Goal: Navigation & Orientation: Find specific page/section

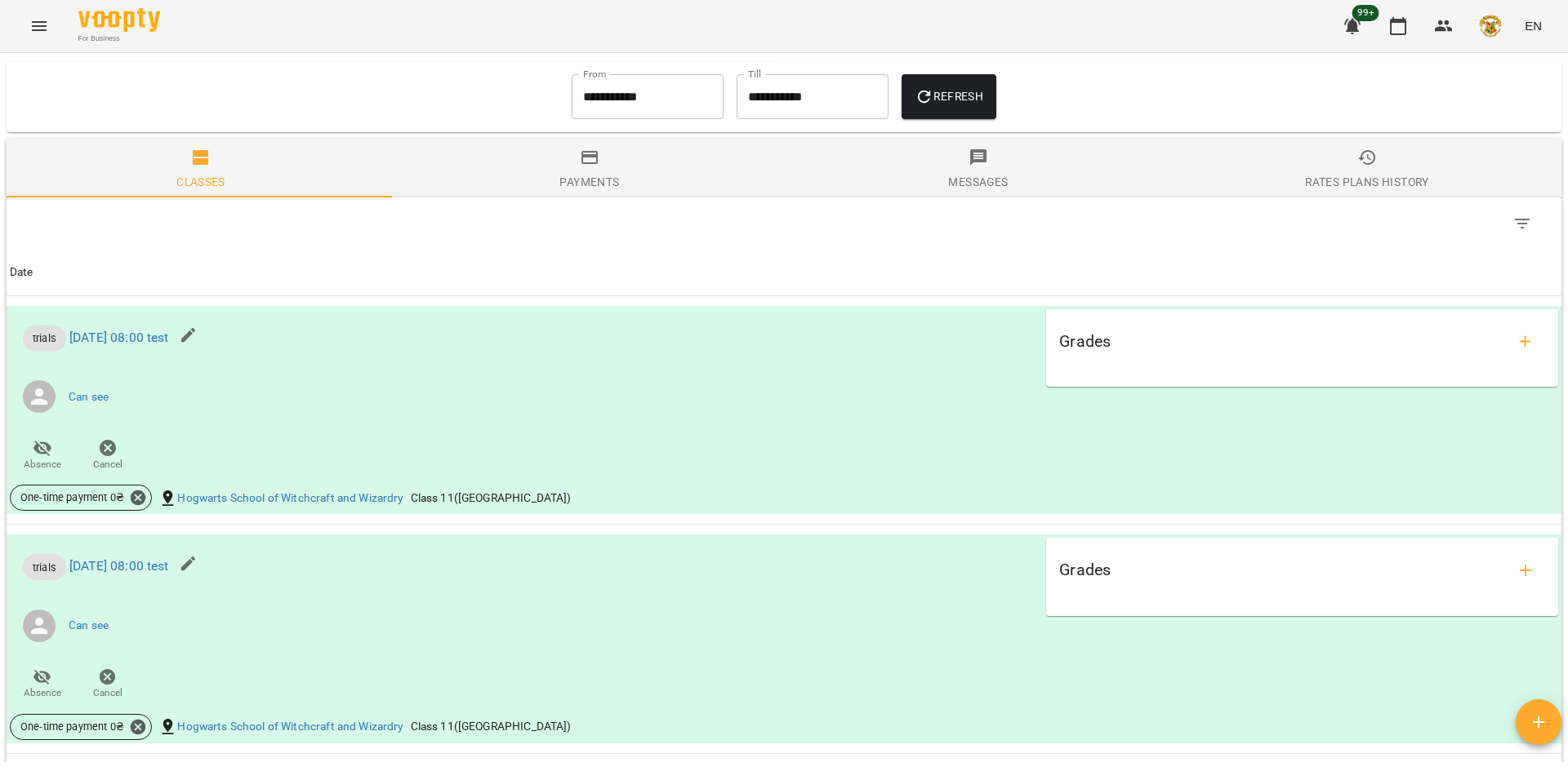
scroll to position [1551, 0]
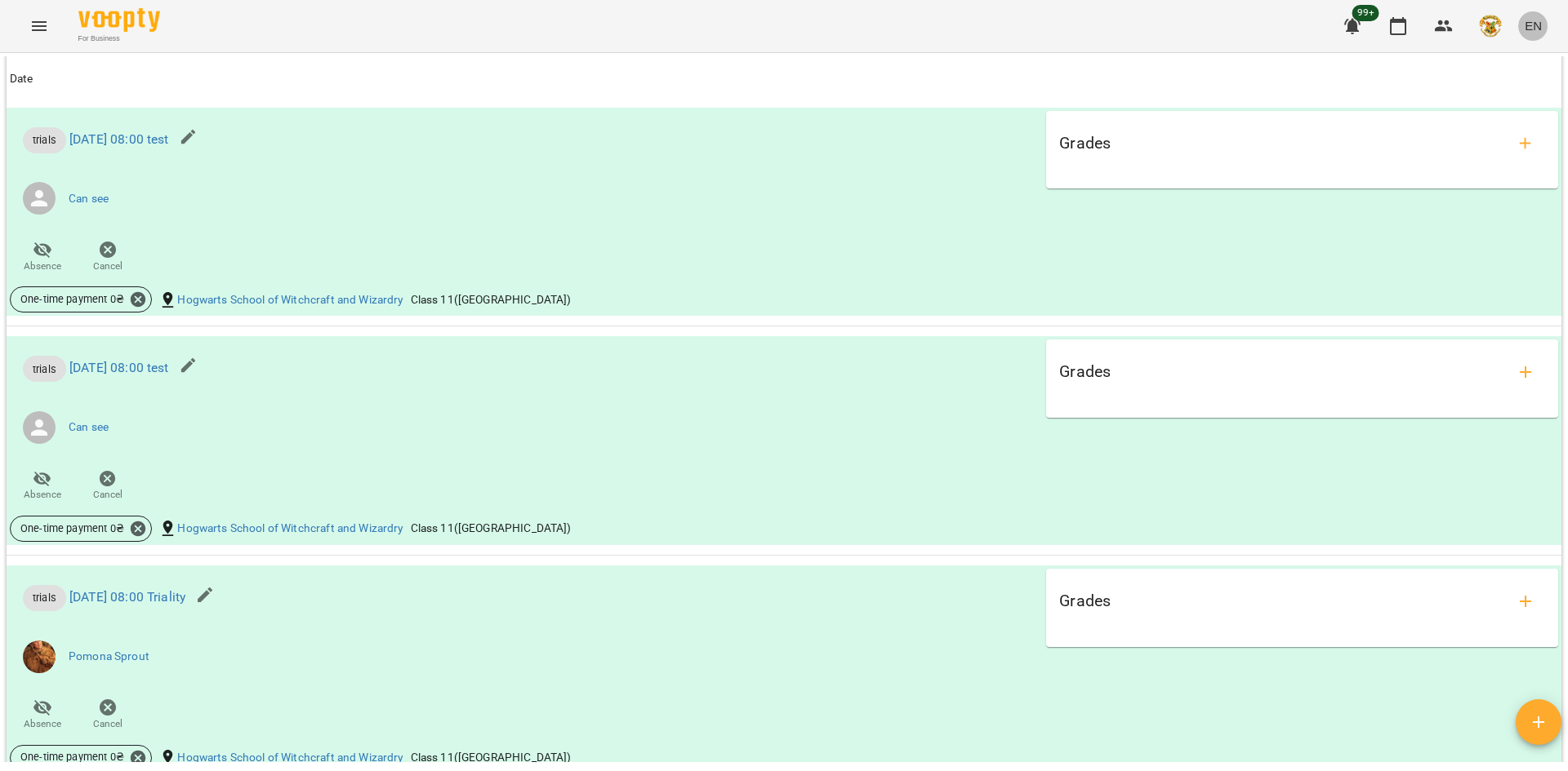
click at [1536, 24] on span "EN" at bounding box center [1533, 26] width 18 height 18
click at [1488, 94] on div "Українська" at bounding box center [1503, 92] width 83 height 29
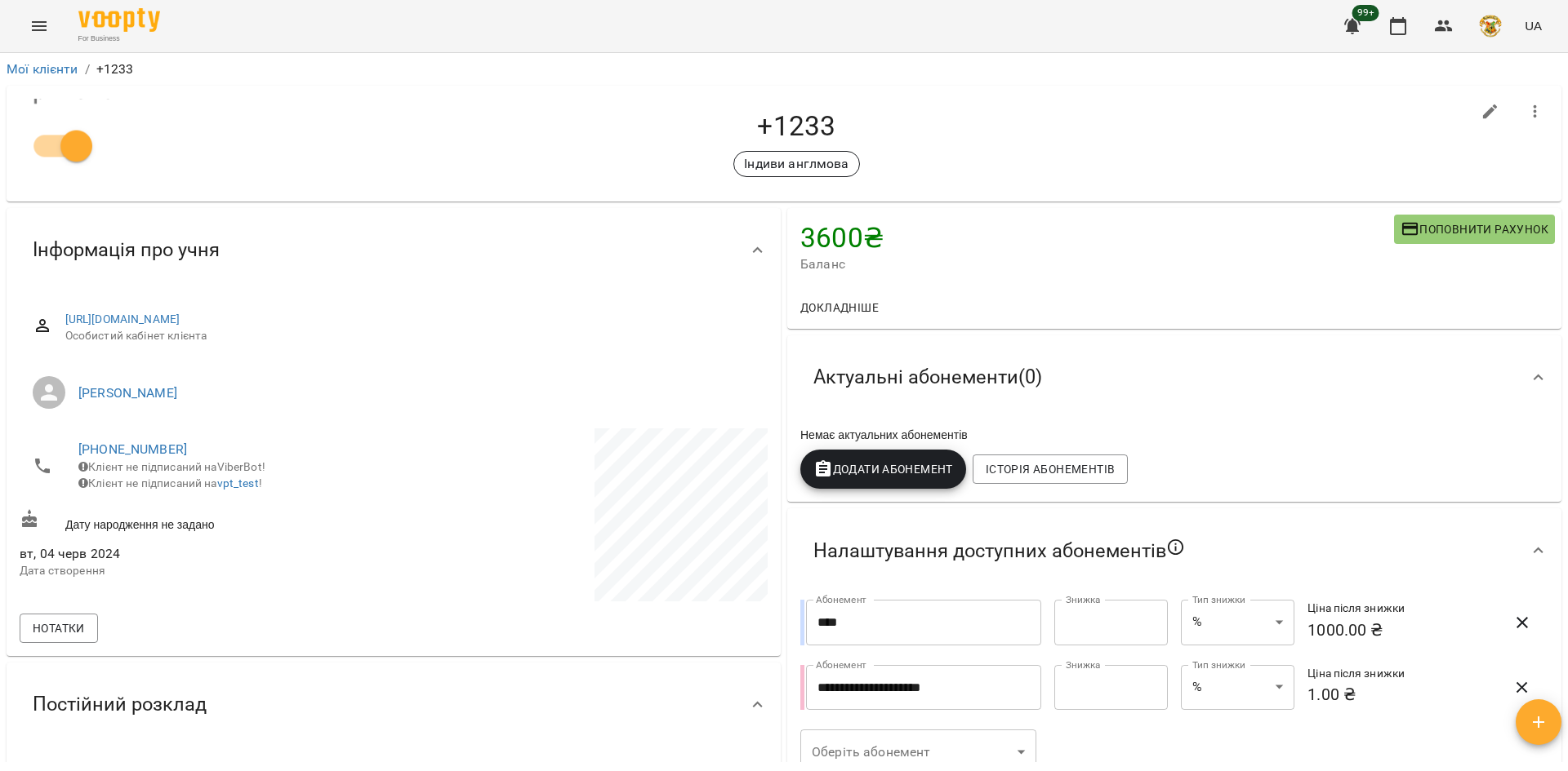
click at [1538, 26] on span "UA" at bounding box center [1533, 26] width 18 height 18
click at [1158, 109] on div at bounding box center [784, 385] width 1568 height 771
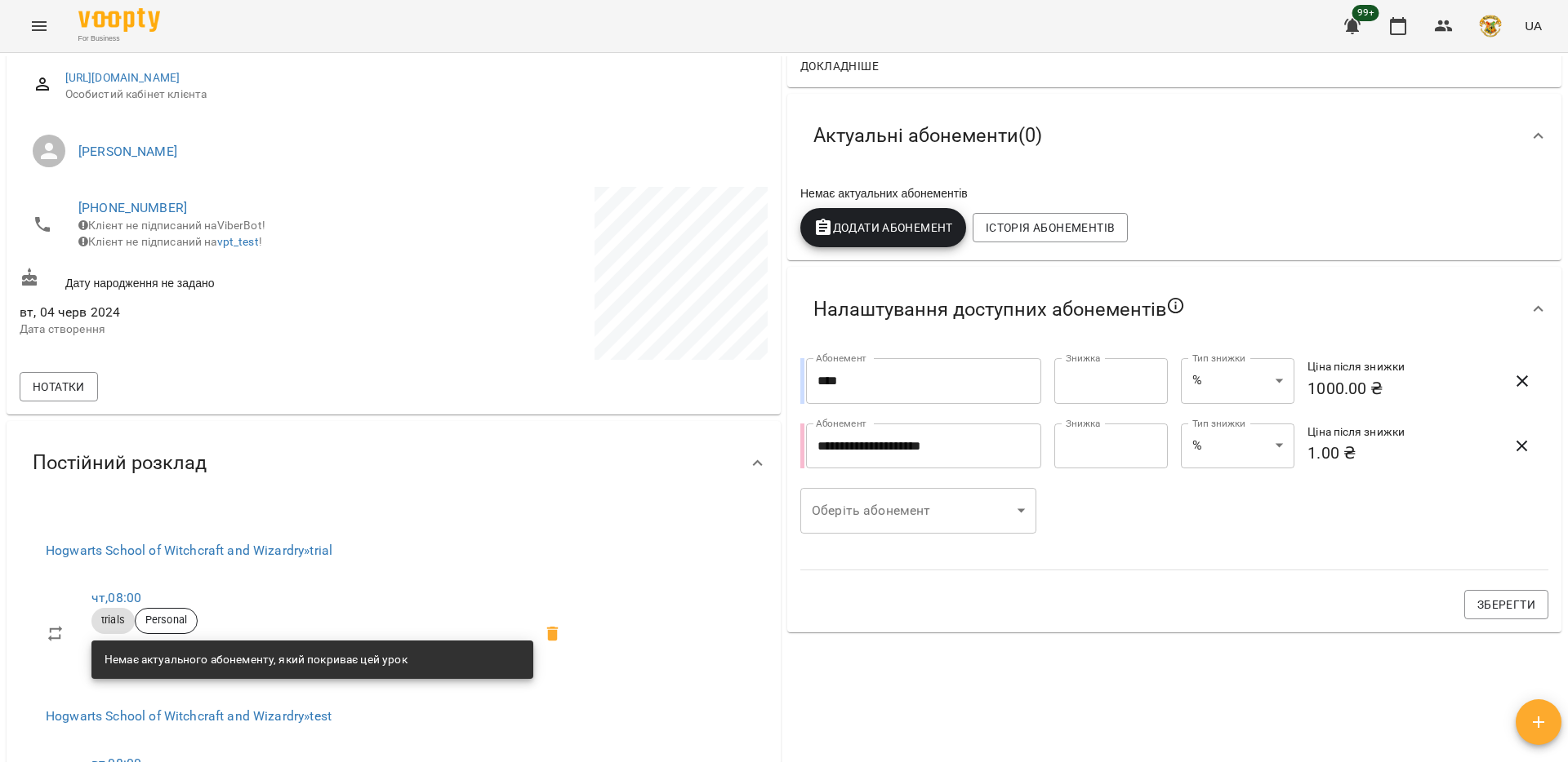
scroll to position [2, 0]
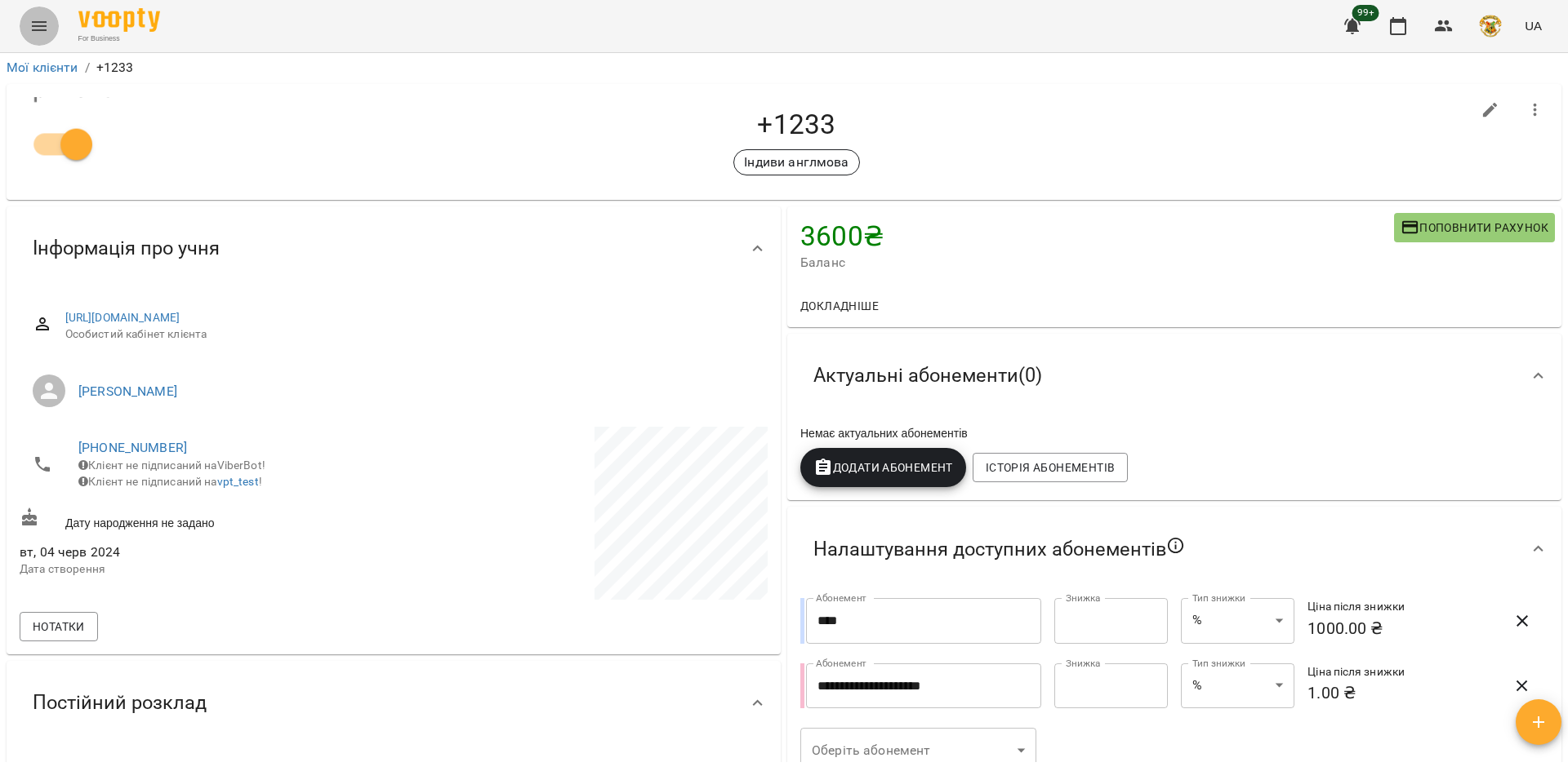
click at [31, 26] on icon "Menu" at bounding box center [39, 27] width 20 height 20
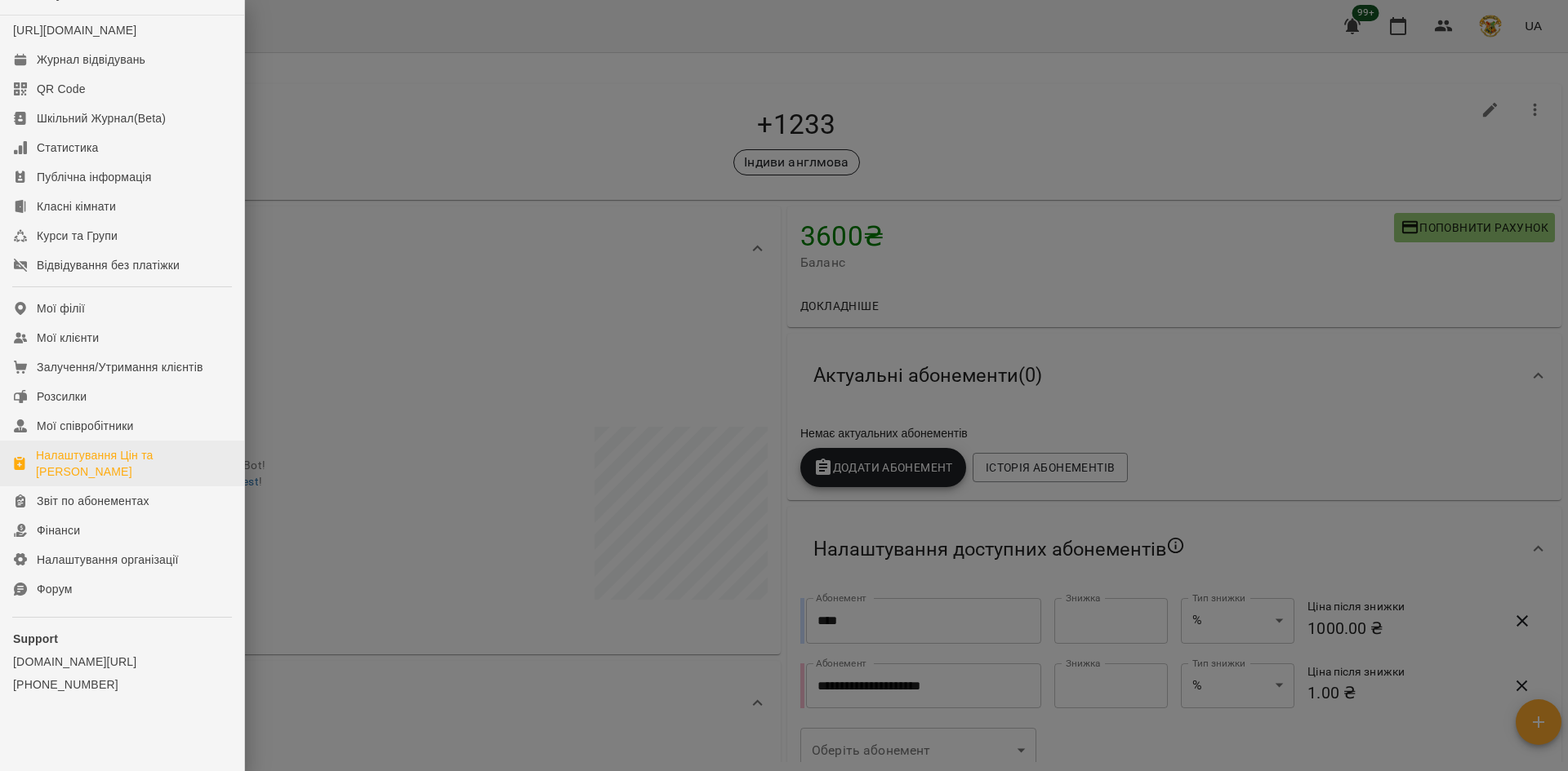
scroll to position [0, 0]
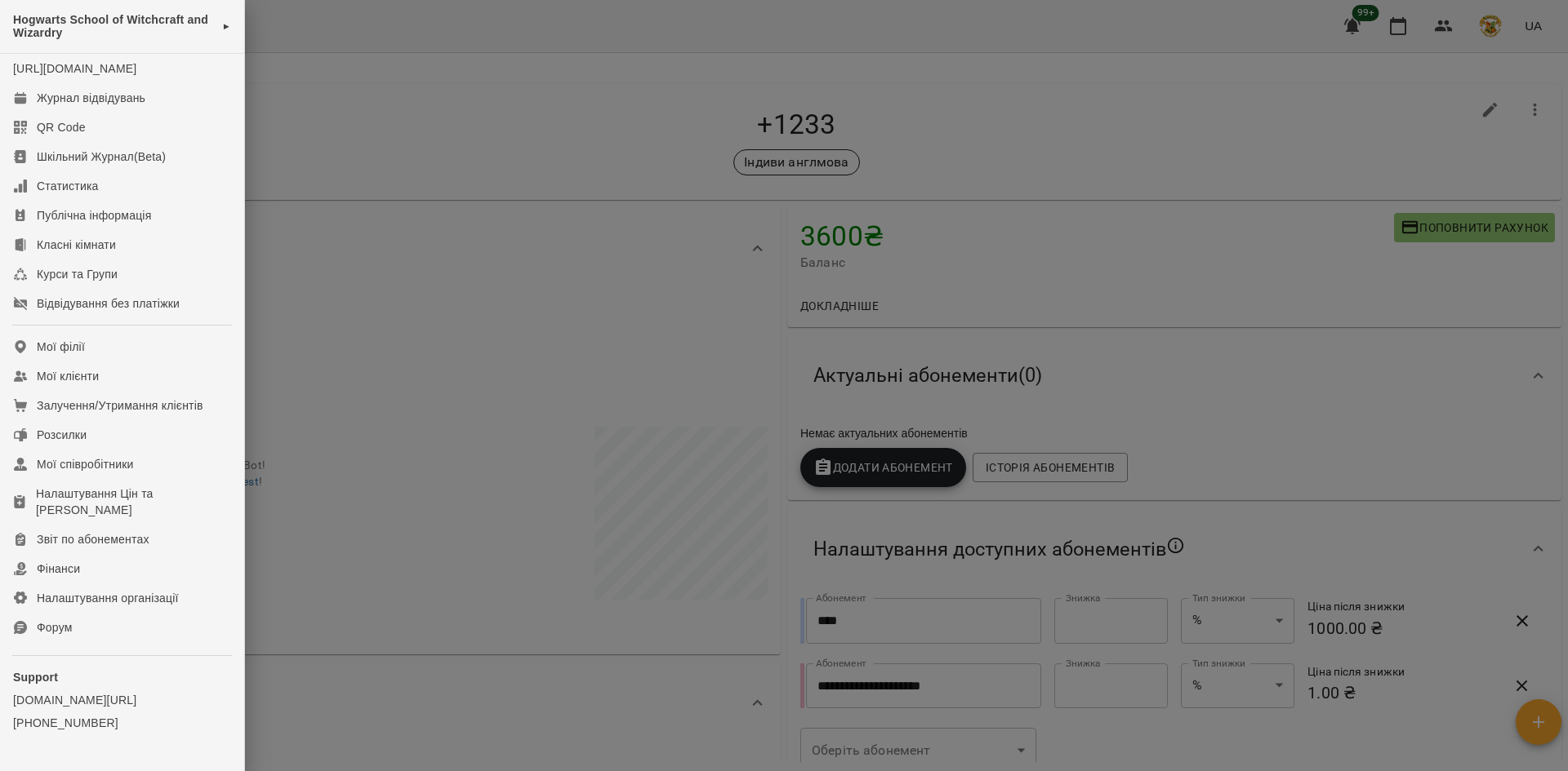
click at [369, 61] on div at bounding box center [784, 385] width 1568 height 771
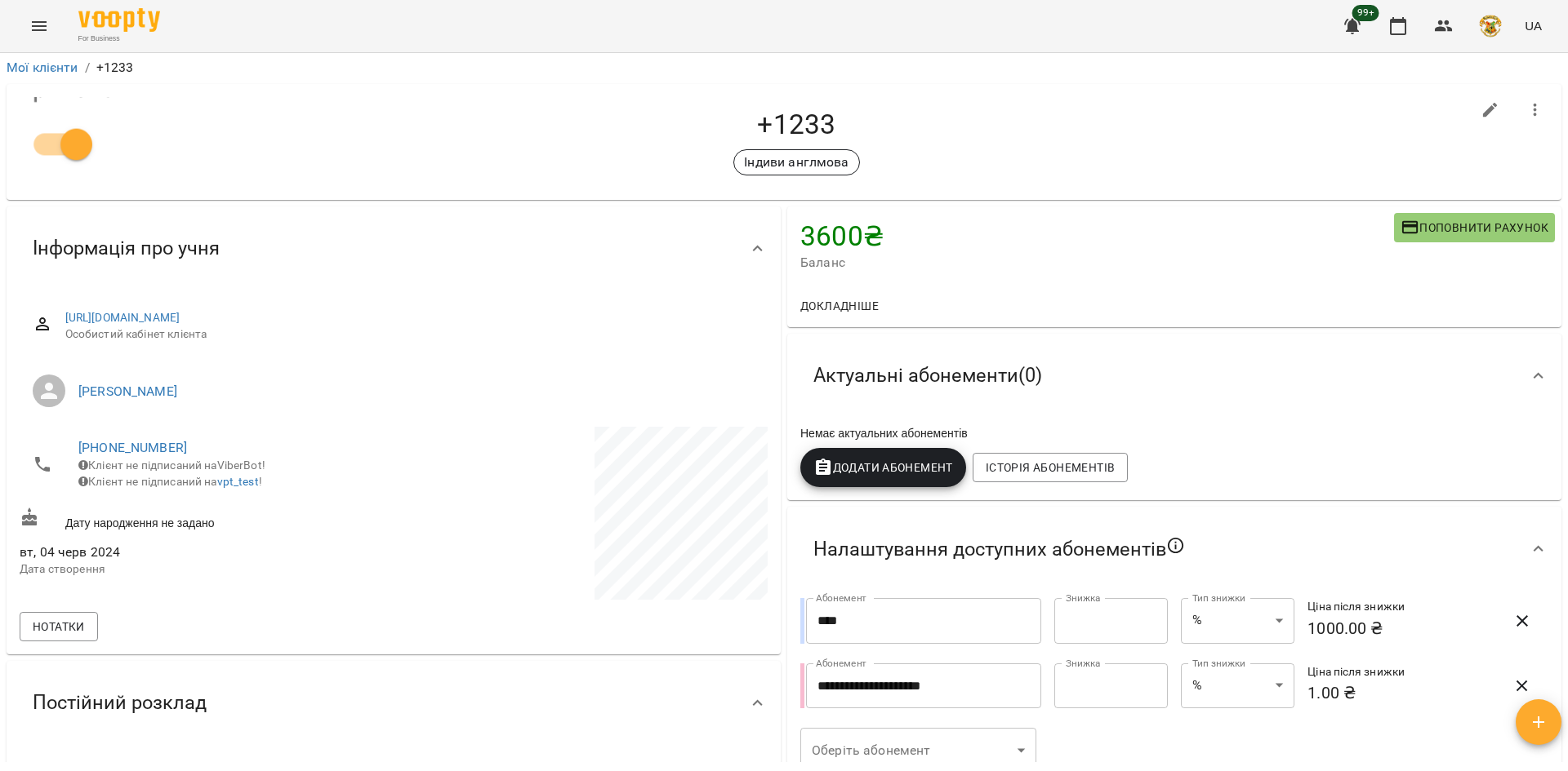
click at [40, 25] on icon "Menu" at bounding box center [39, 27] width 20 height 20
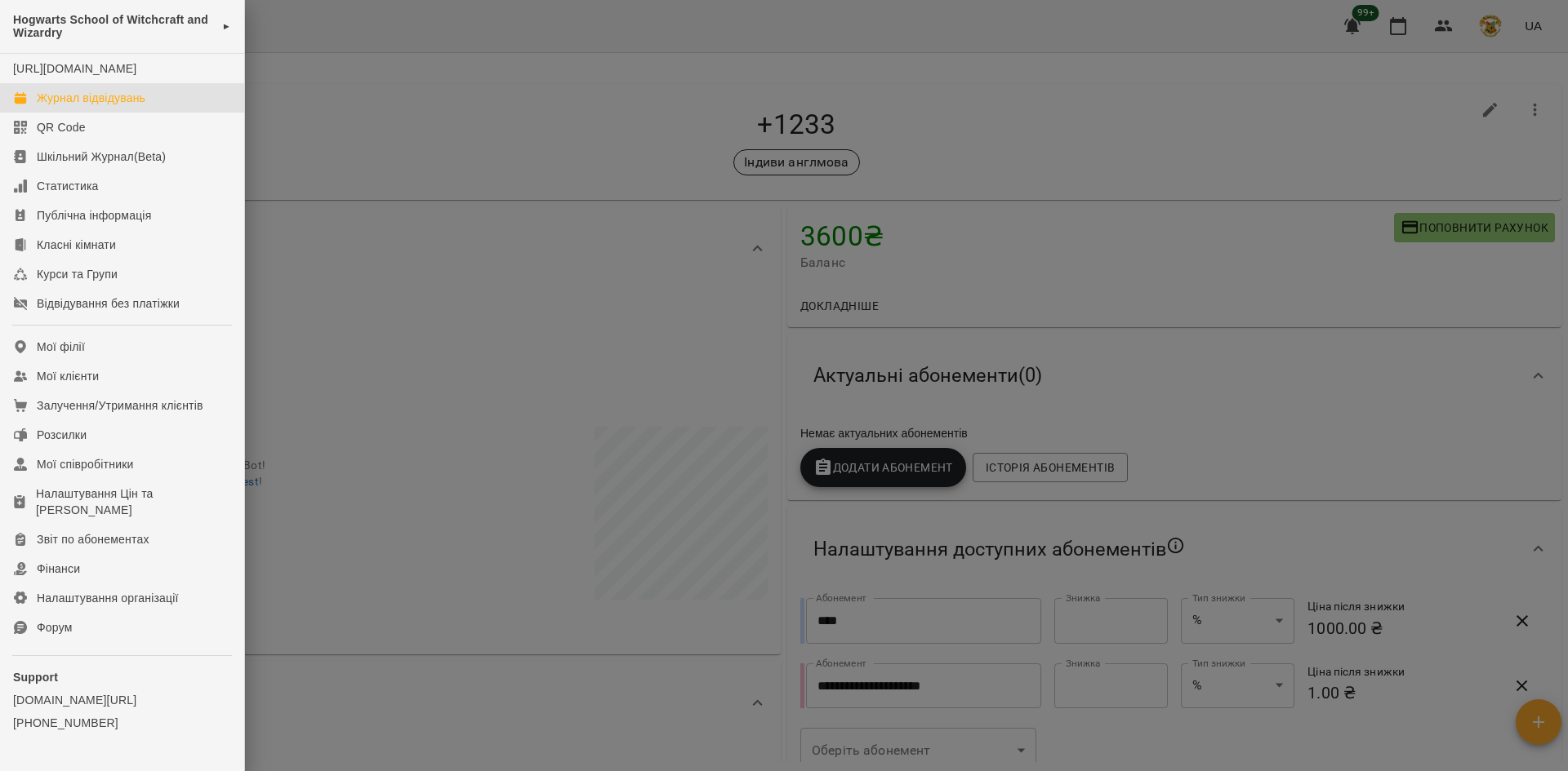
click at [63, 106] on div "Журнал відвідувань" at bounding box center [91, 98] width 108 height 17
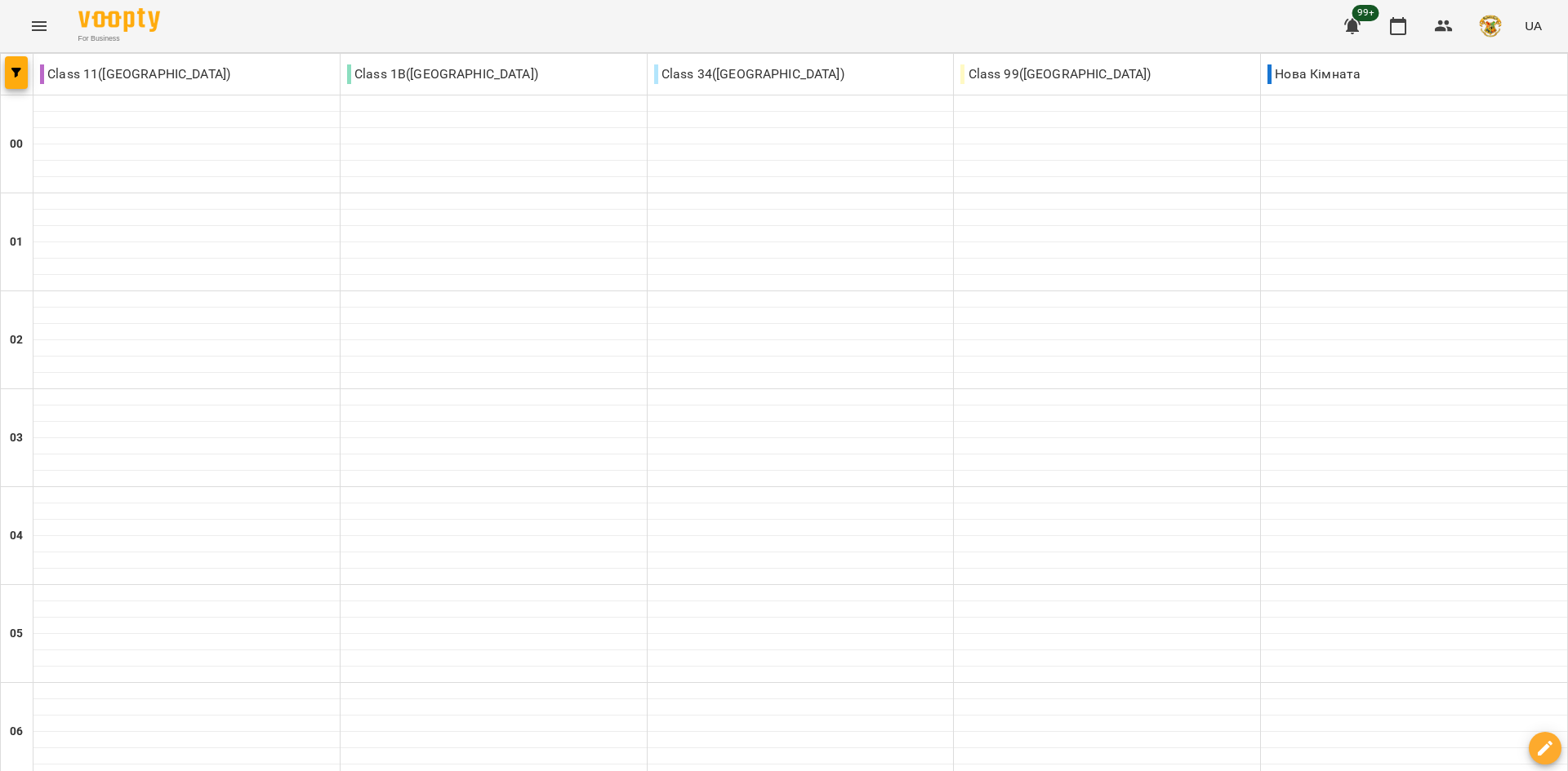
click at [40, 20] on icon "Menu" at bounding box center [39, 27] width 20 height 20
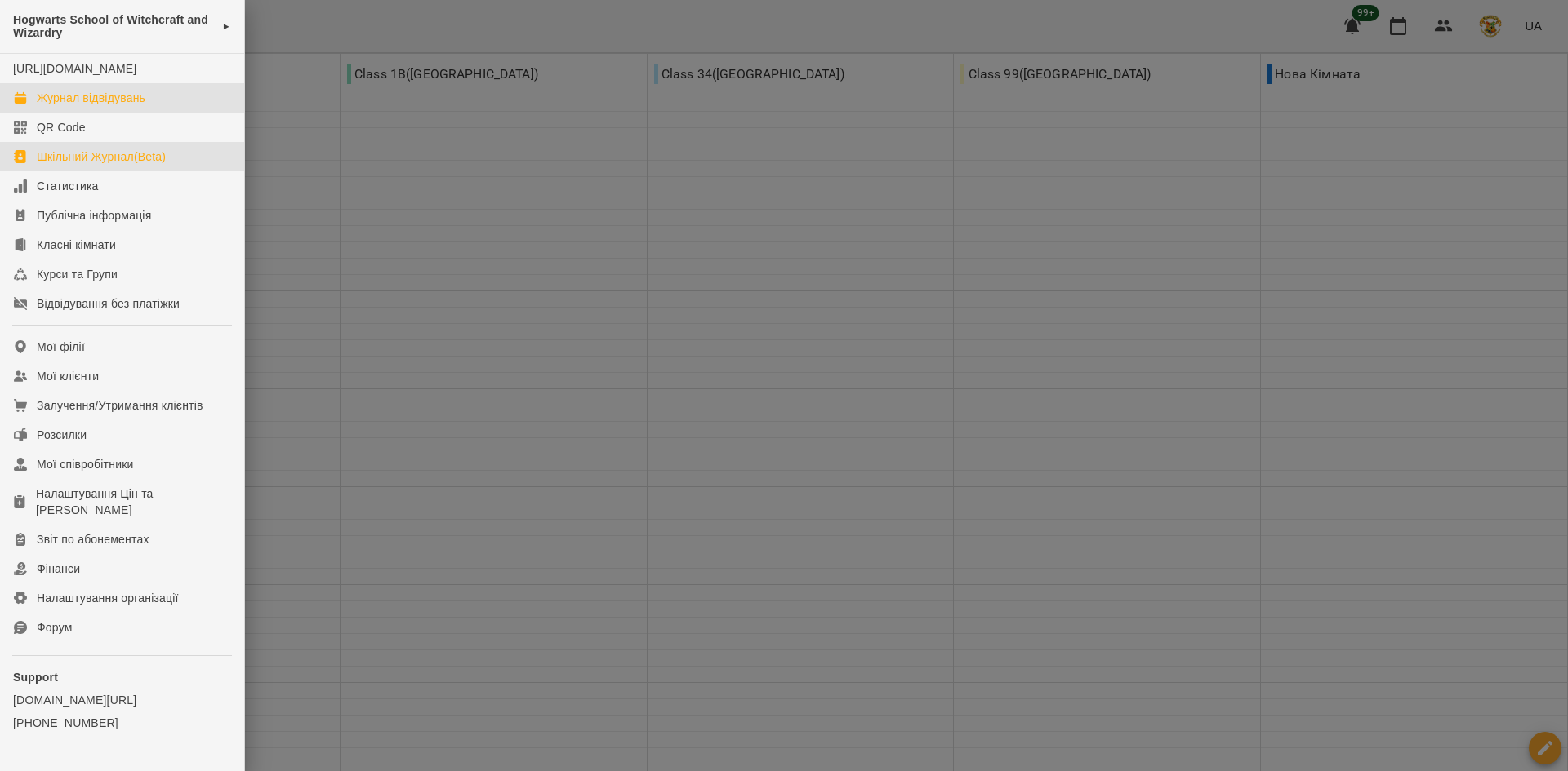
click at [59, 165] on div "Шкільний Журнал(Beta)" at bounding box center [101, 157] width 129 height 17
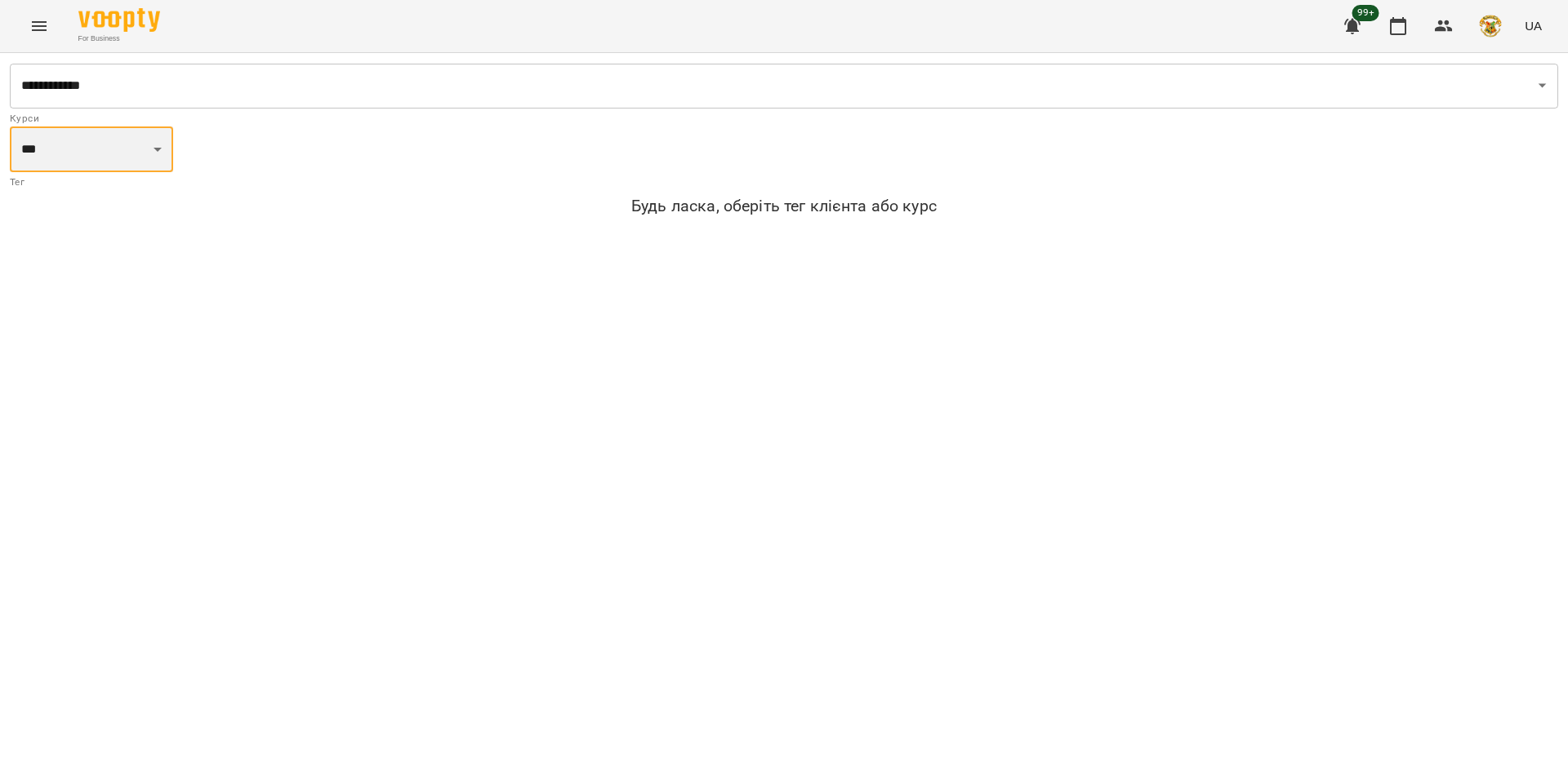
click at [137, 166] on select "**********" at bounding box center [92, 149] width 163 height 46
click at [314, 264] on div "**********" at bounding box center [784, 398] width 1568 height 689
click at [1352, 12] on button "button" at bounding box center [1352, 26] width 39 height 39
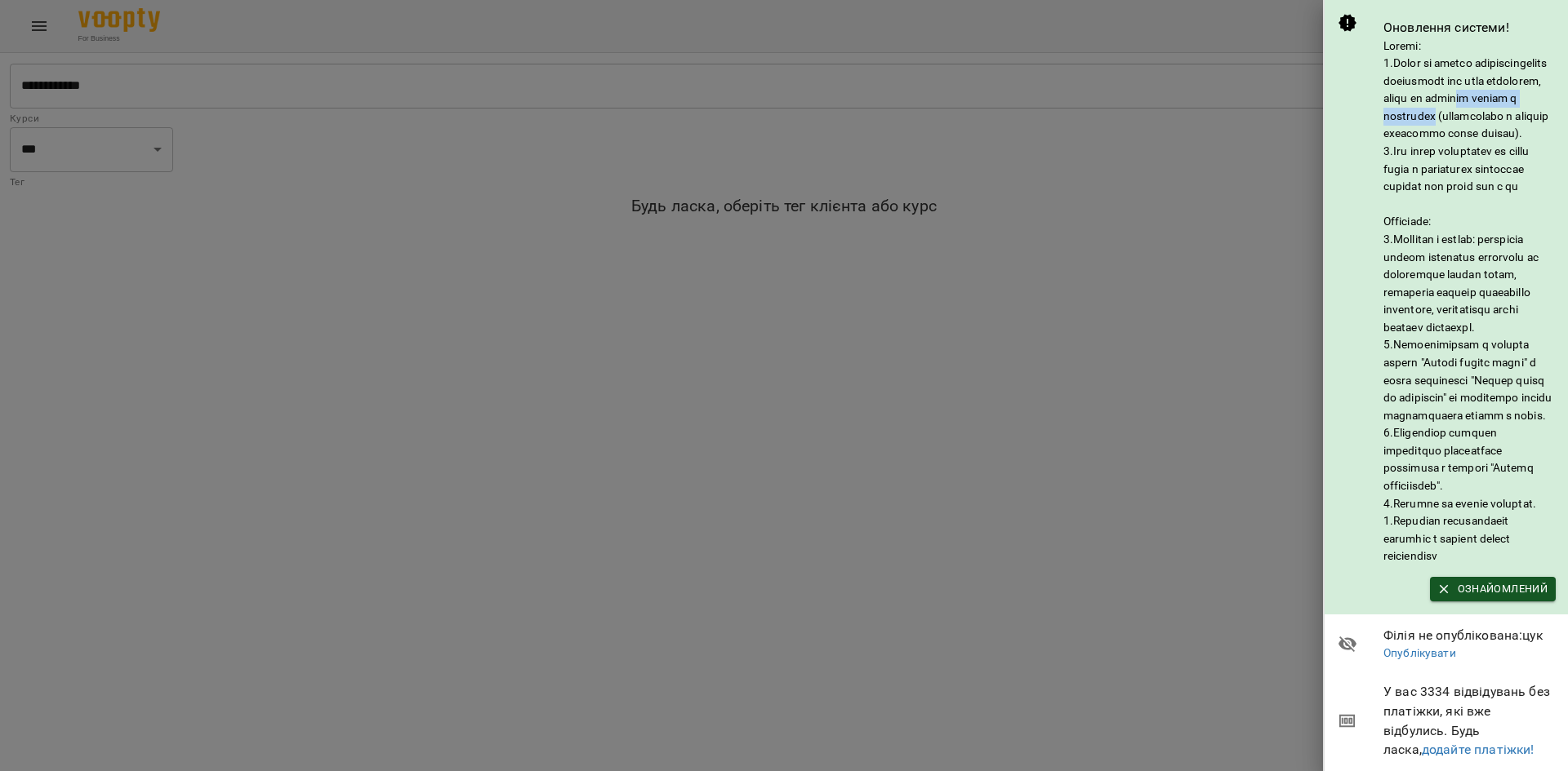
scroll to position [0, 13]
drag, startPoint x: 1417, startPoint y: 112, endPoint x: 1514, endPoint y: 153, distance: 105.3
click at [1514, 153] on h6 at bounding box center [1469, 302] width 173 height 528
click at [1447, 172] on h6 at bounding box center [1469, 302] width 173 height 528
drag, startPoint x: 1488, startPoint y: 178, endPoint x: 1527, endPoint y: 196, distance: 43.0
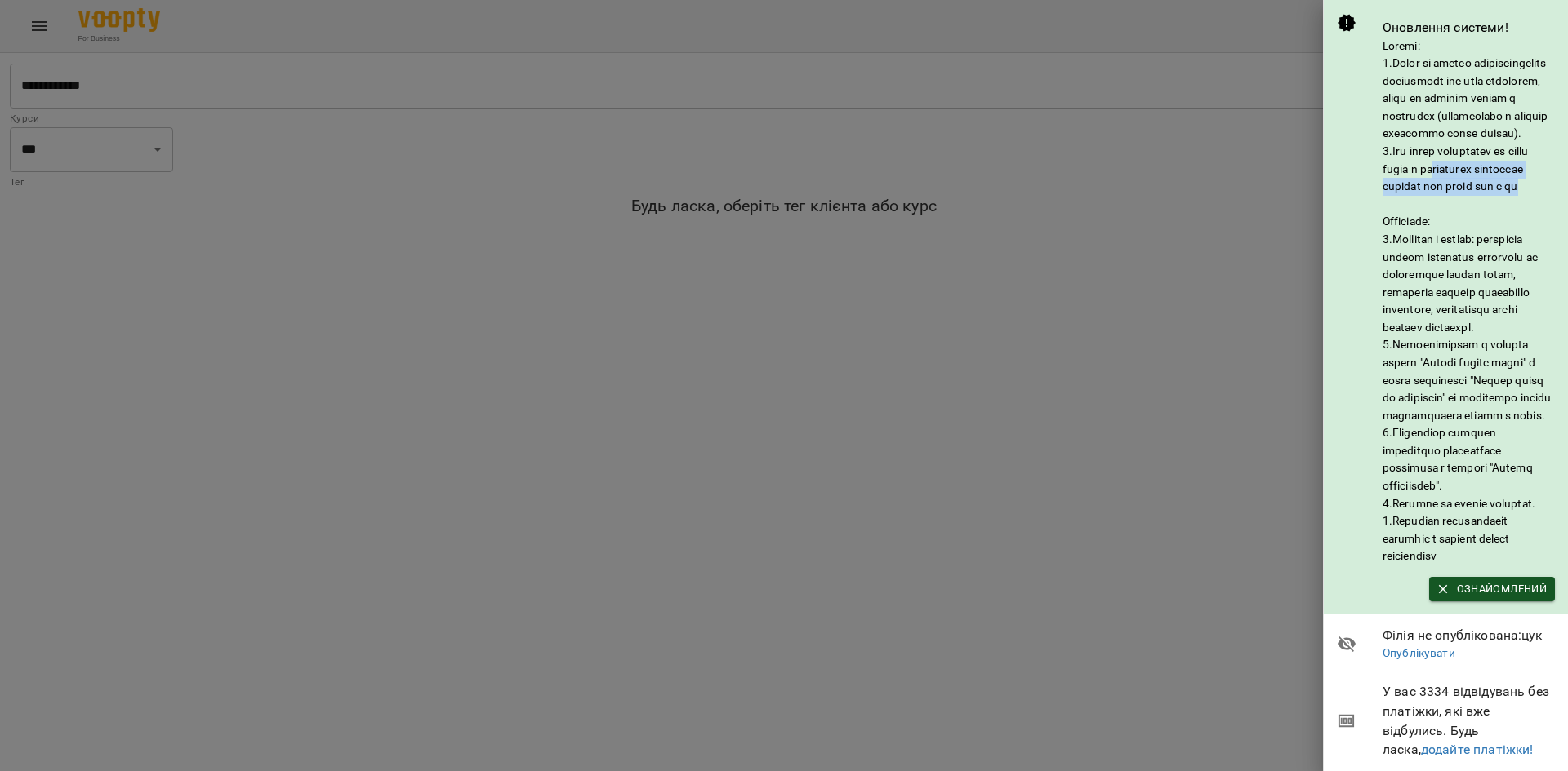
click at [1527, 196] on h6 at bounding box center [1469, 302] width 173 height 528
click at [1402, 238] on h6 at bounding box center [1469, 302] width 173 height 528
drag, startPoint x: 1385, startPoint y: 239, endPoint x: 1438, endPoint y: 241, distance: 53.0
click at [1438, 241] on h6 at bounding box center [1469, 302] width 173 height 528
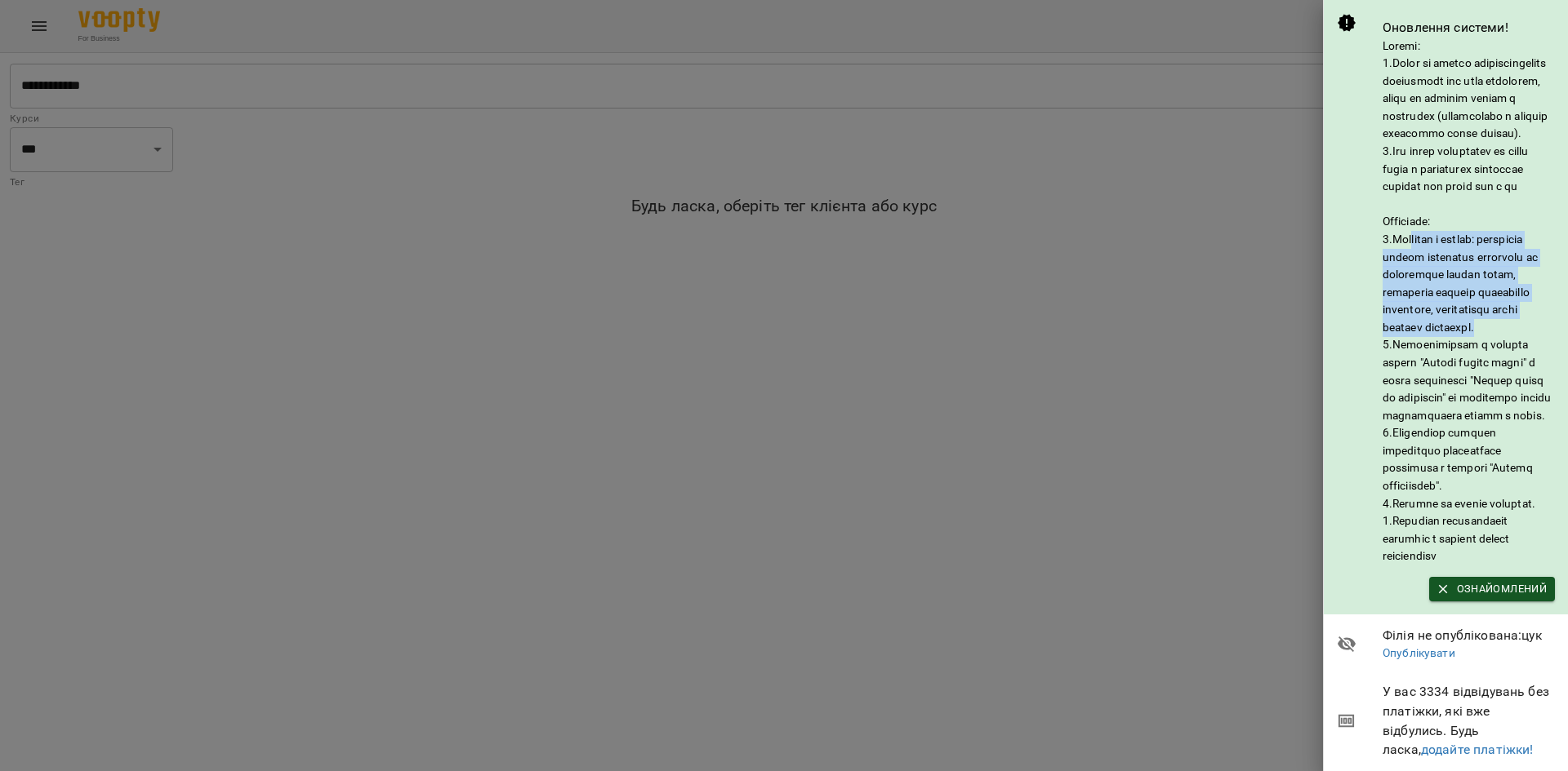
drag, startPoint x: 1403, startPoint y: 266, endPoint x: 1460, endPoint y: 359, distance: 109.1
click at [1460, 359] on h6 at bounding box center [1469, 302] width 173 height 528
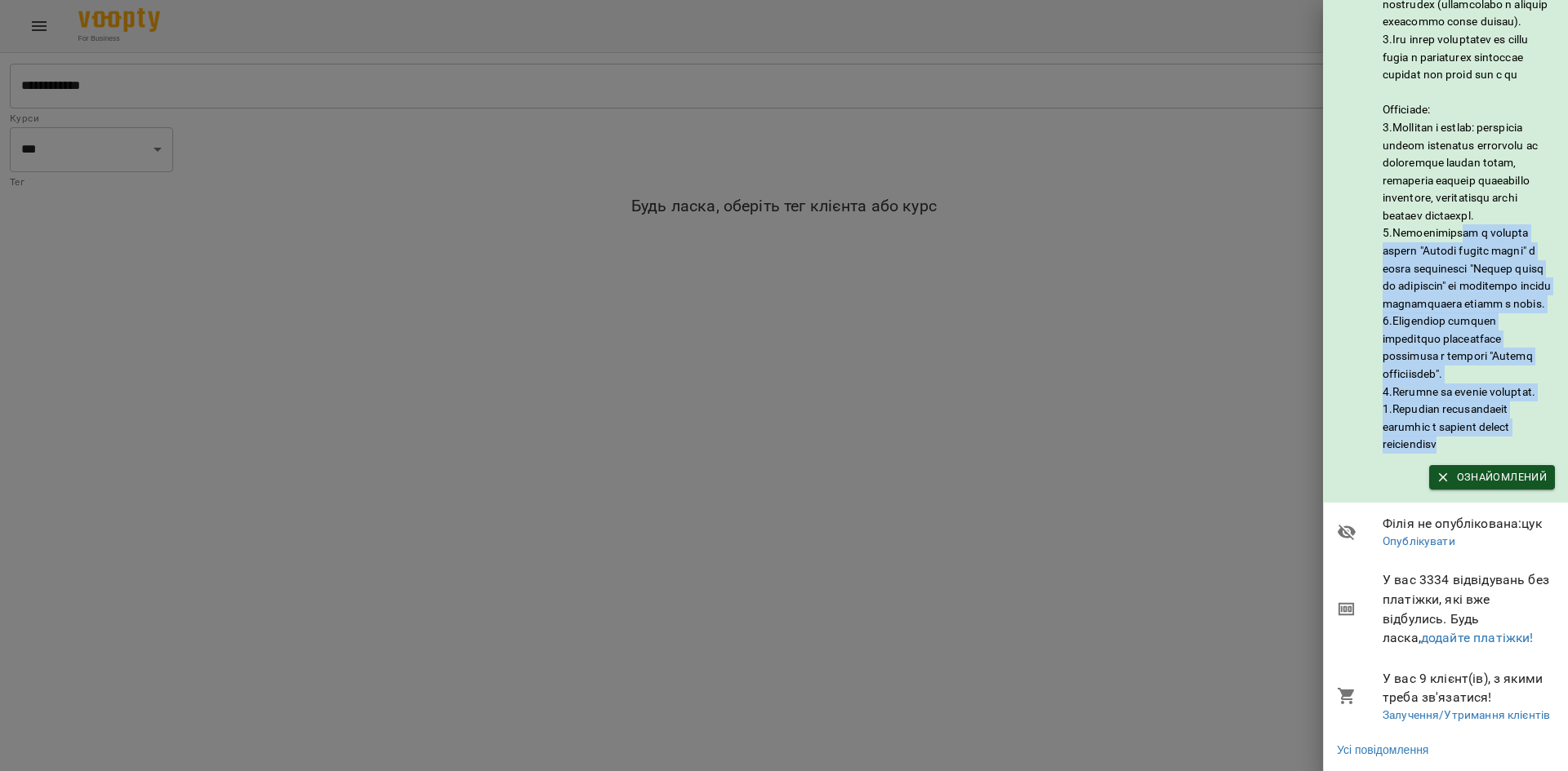
scroll to position [163, 13]
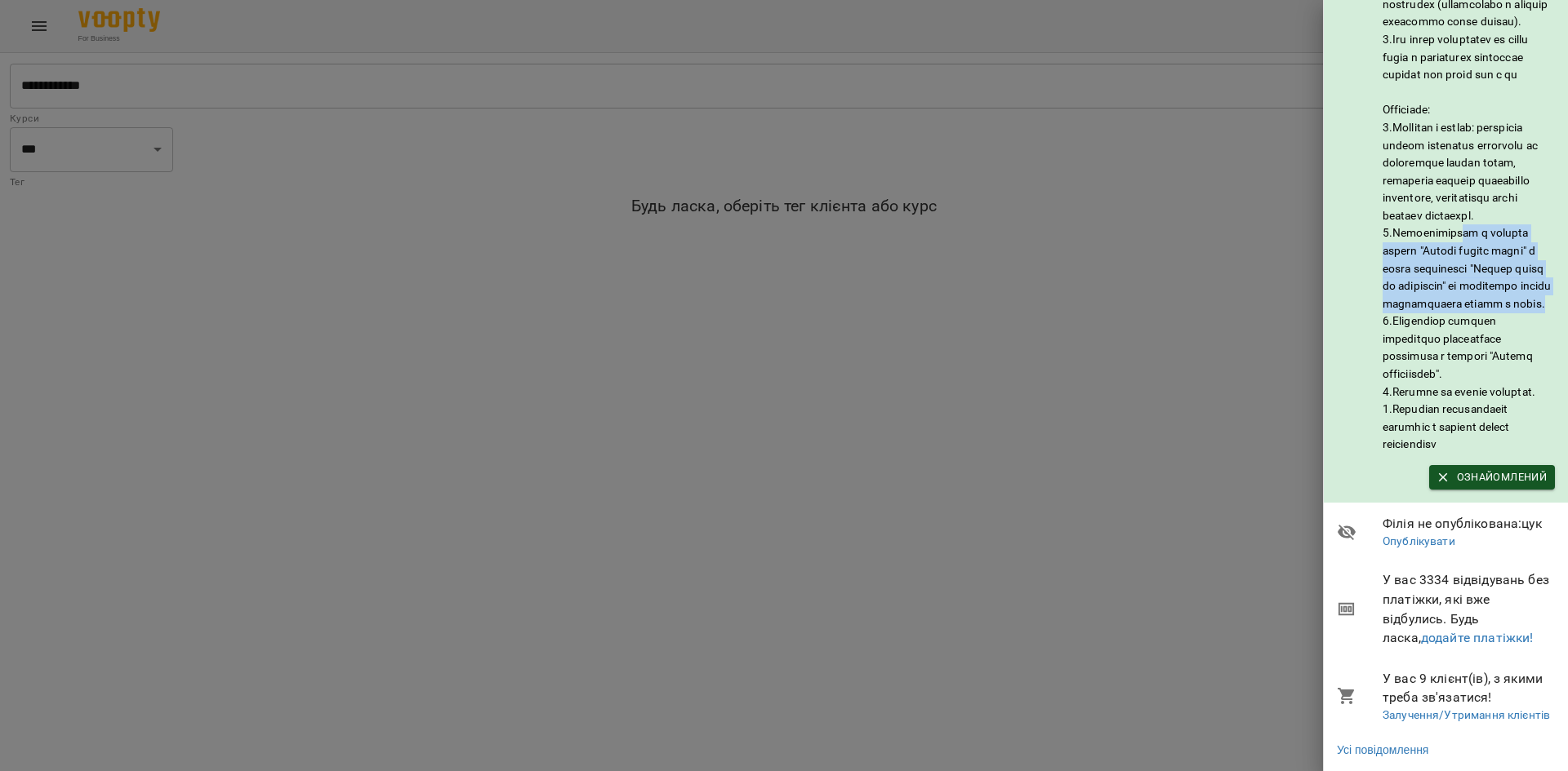
drag, startPoint x: 1452, startPoint y: 375, endPoint x: 1465, endPoint y: 300, distance: 76.1
click at [1465, 300] on h6 at bounding box center [1469, 190] width 173 height 528
click at [1434, 326] on h6 at bounding box center [1469, 190] width 173 height 528
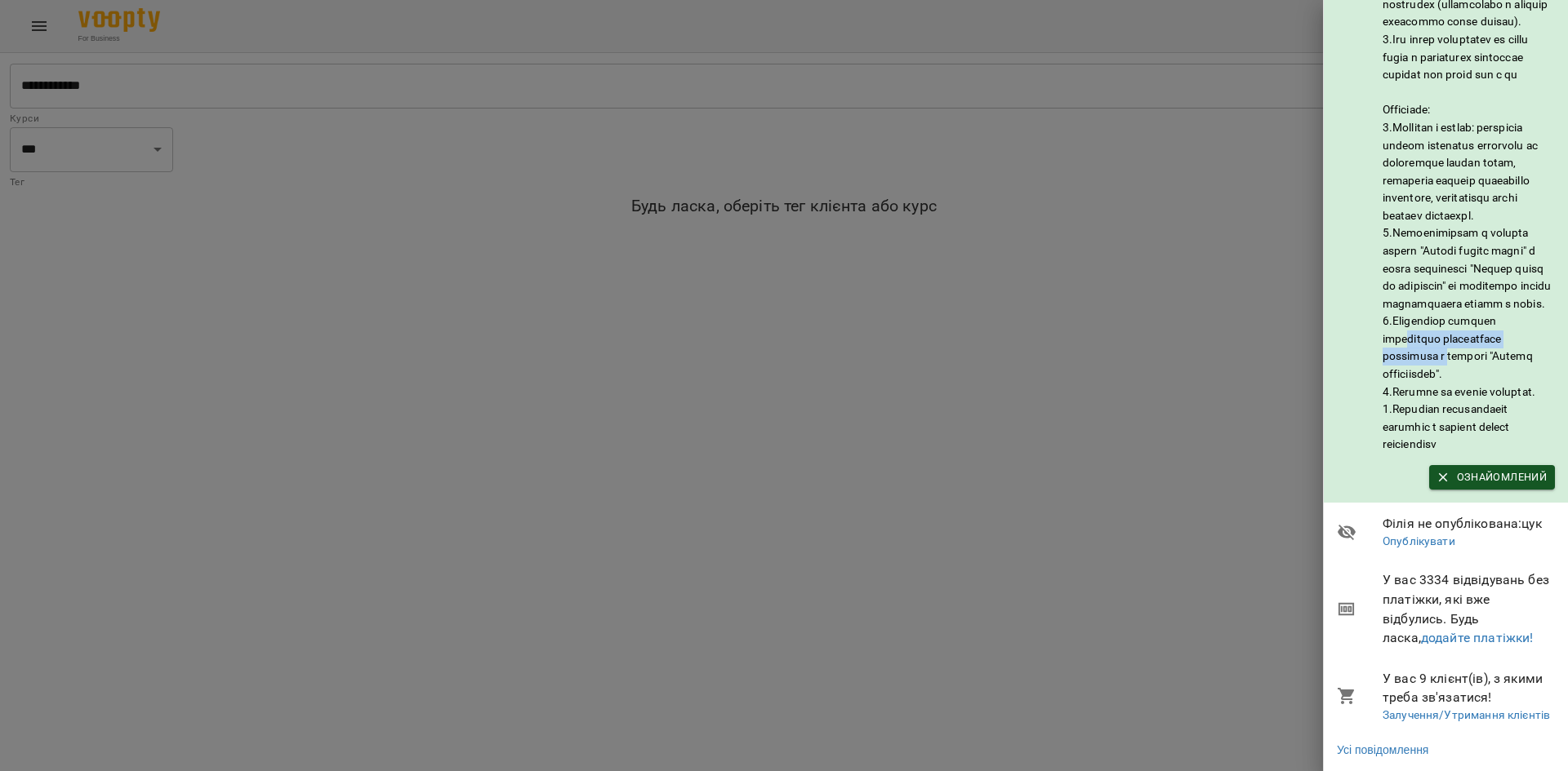
drag, startPoint x: 1399, startPoint y: 339, endPoint x: 1439, endPoint y: 366, distance: 48.3
click at [1439, 366] on h6 at bounding box center [1469, 190] width 173 height 528
drag, startPoint x: 1415, startPoint y: 400, endPoint x: 1537, endPoint y: 397, distance: 122.0
click at [1537, 397] on h6 at bounding box center [1469, 190] width 173 height 528
click at [1396, 411] on h6 at bounding box center [1469, 190] width 173 height 528
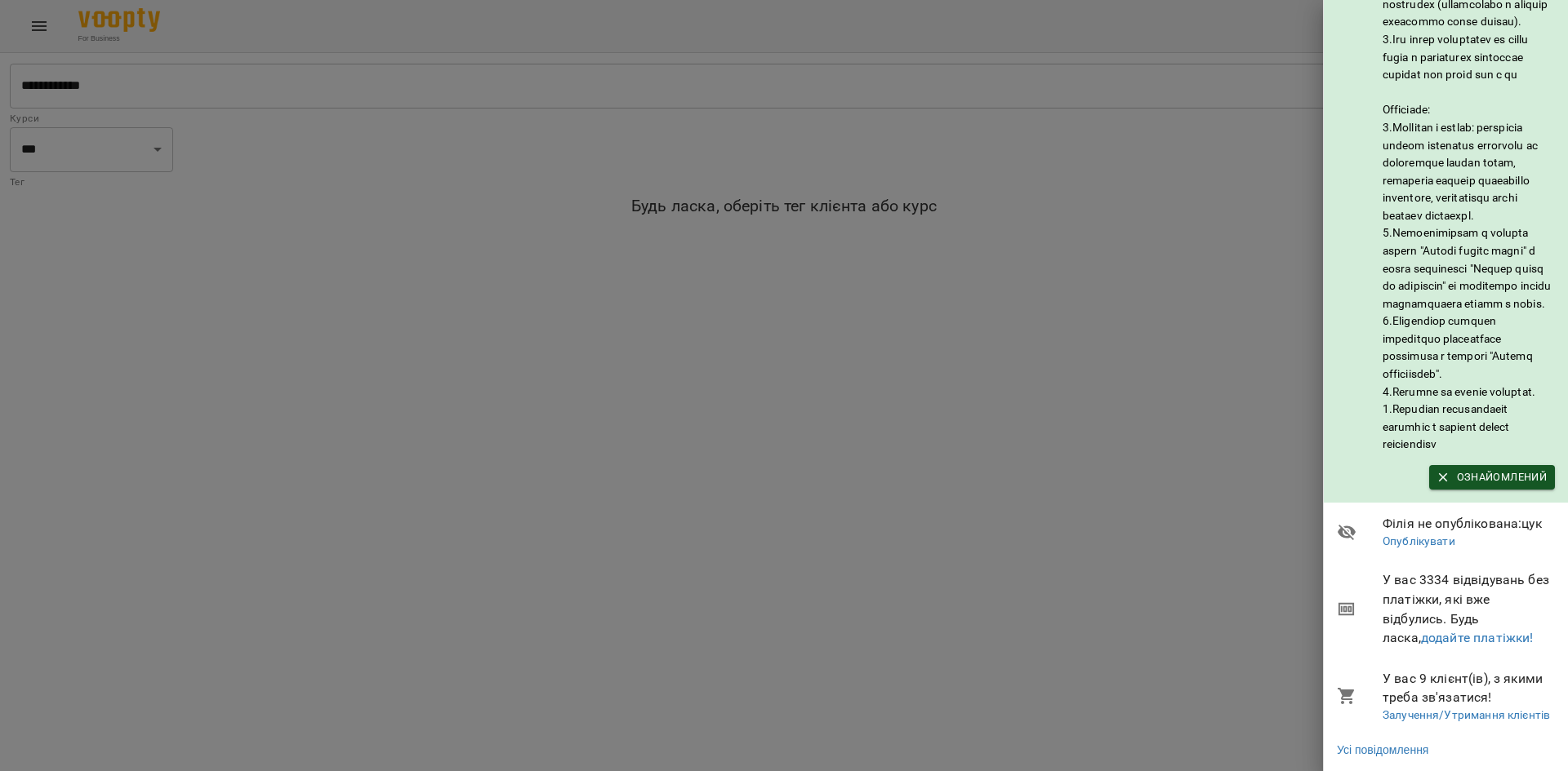
click at [1476, 430] on h6 at bounding box center [1469, 190] width 173 height 528
drag, startPoint x: 1439, startPoint y: 426, endPoint x: 1490, endPoint y: 453, distance: 57.7
click at [1490, 453] on h6 at bounding box center [1469, 190] width 173 height 528
click at [1415, 417] on h6 at bounding box center [1469, 190] width 173 height 528
drag, startPoint x: 1426, startPoint y: 404, endPoint x: 1504, endPoint y: 428, distance: 81.6
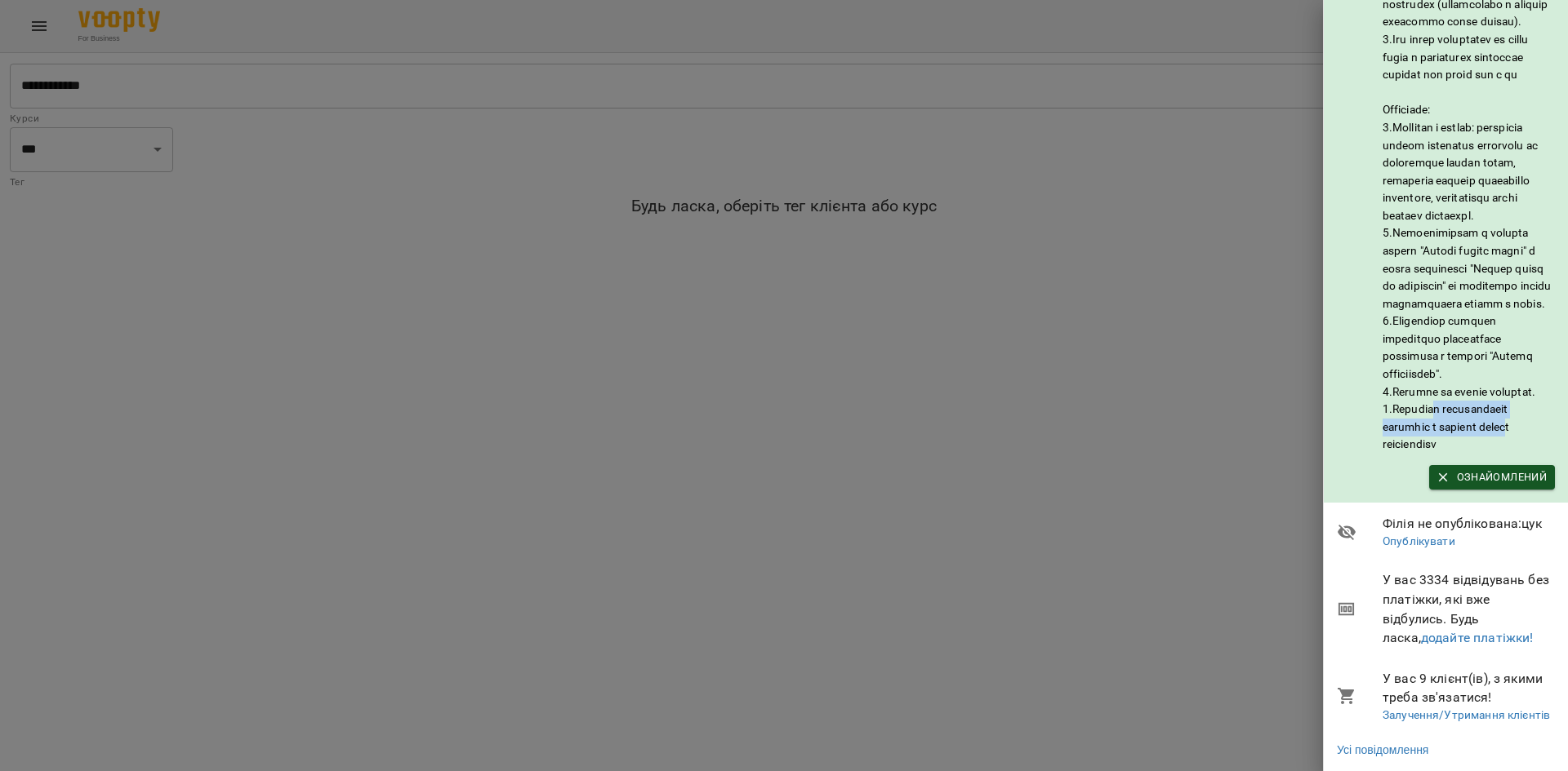
click at [1504, 428] on h6 at bounding box center [1469, 190] width 173 height 528
click at [1414, 410] on h6 at bounding box center [1469, 190] width 173 height 528
drag, startPoint x: 1410, startPoint y: 408, endPoint x: 1447, endPoint y: 448, distance: 54.5
click at [1446, 449] on h6 at bounding box center [1469, 190] width 173 height 528
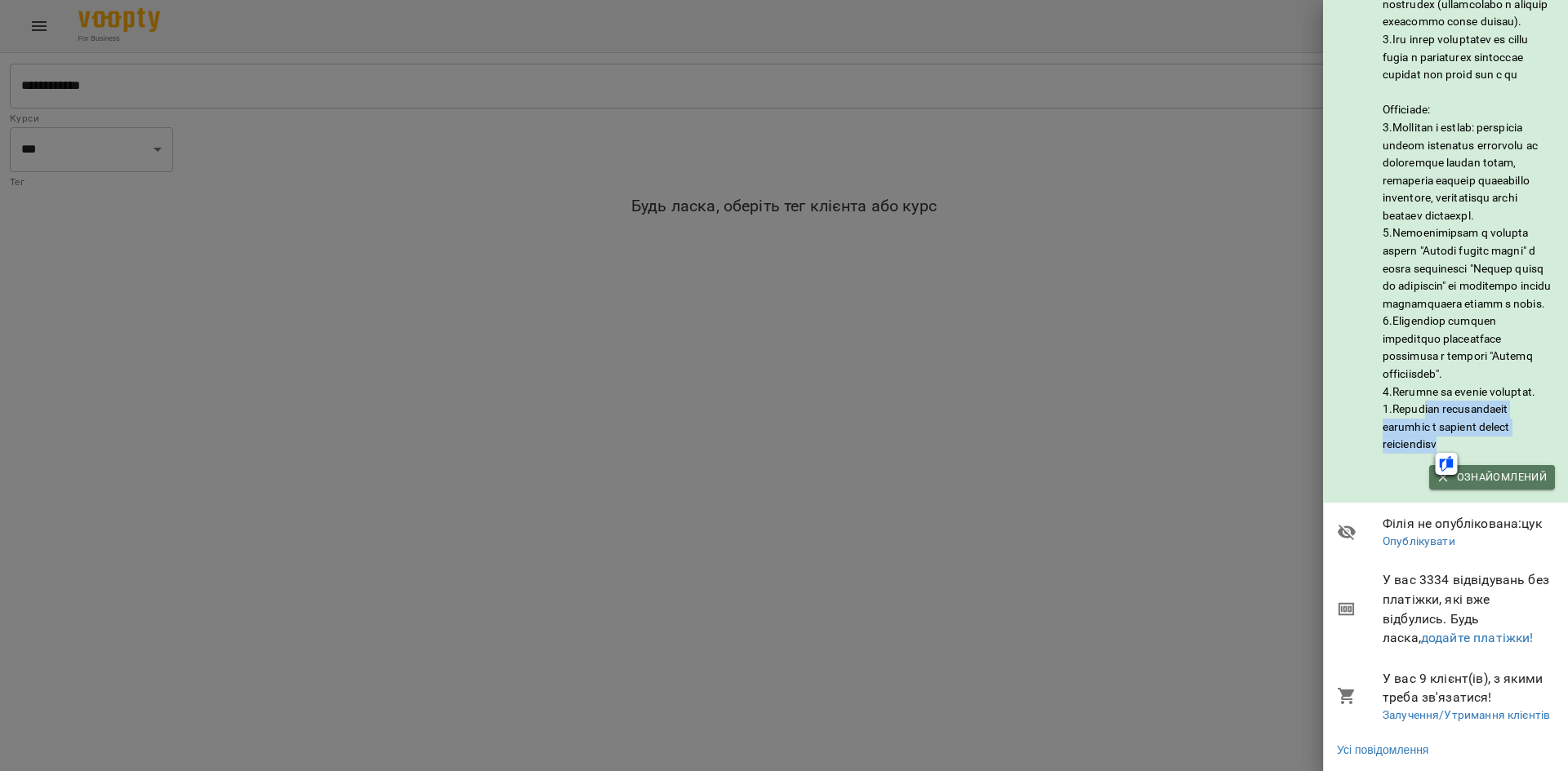
click at [1490, 468] on span "Ознайомлений" at bounding box center [1491, 478] width 109 height 18
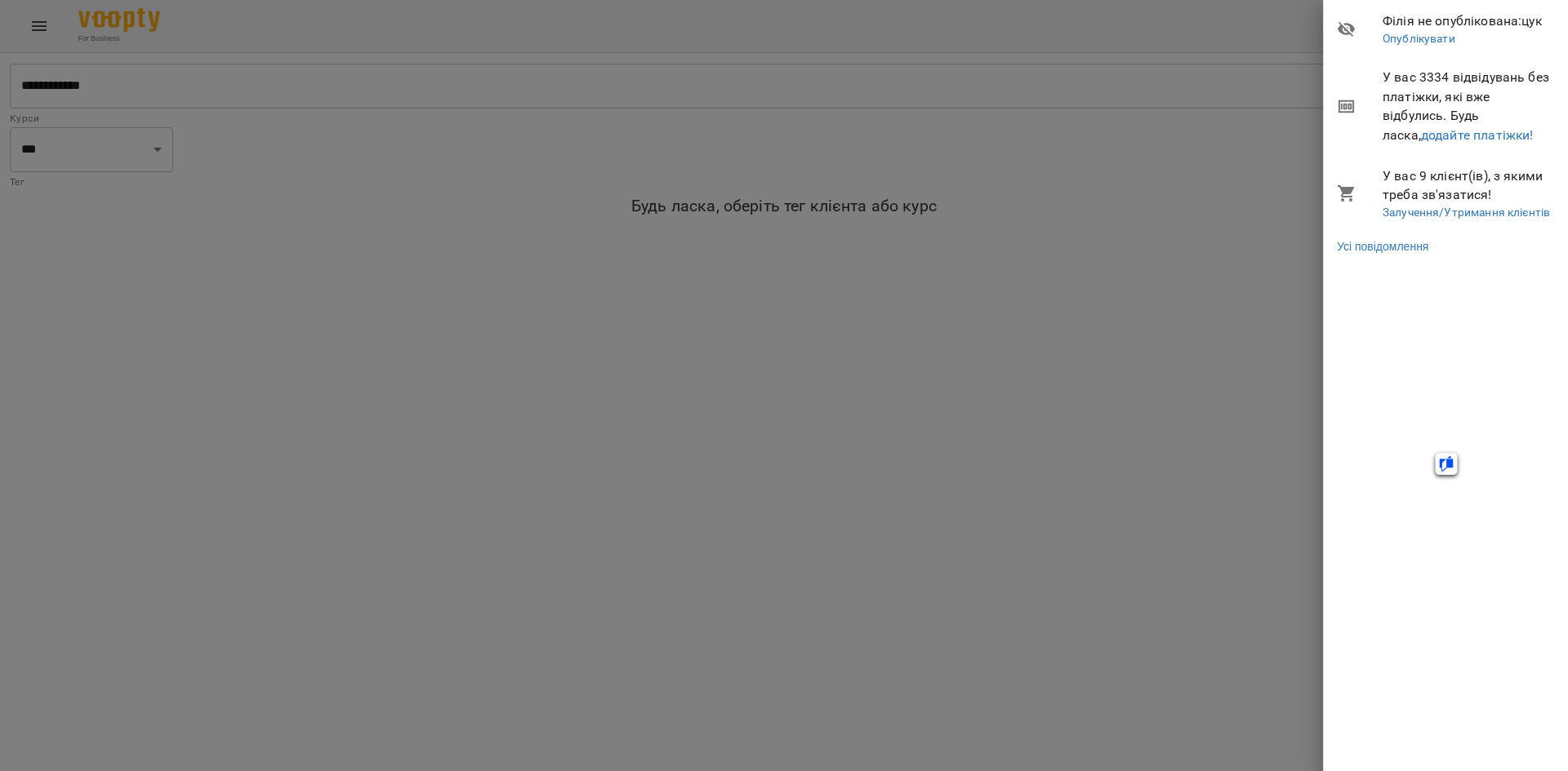
scroll to position [0, 1]
click at [1214, 353] on div at bounding box center [784, 385] width 1568 height 771
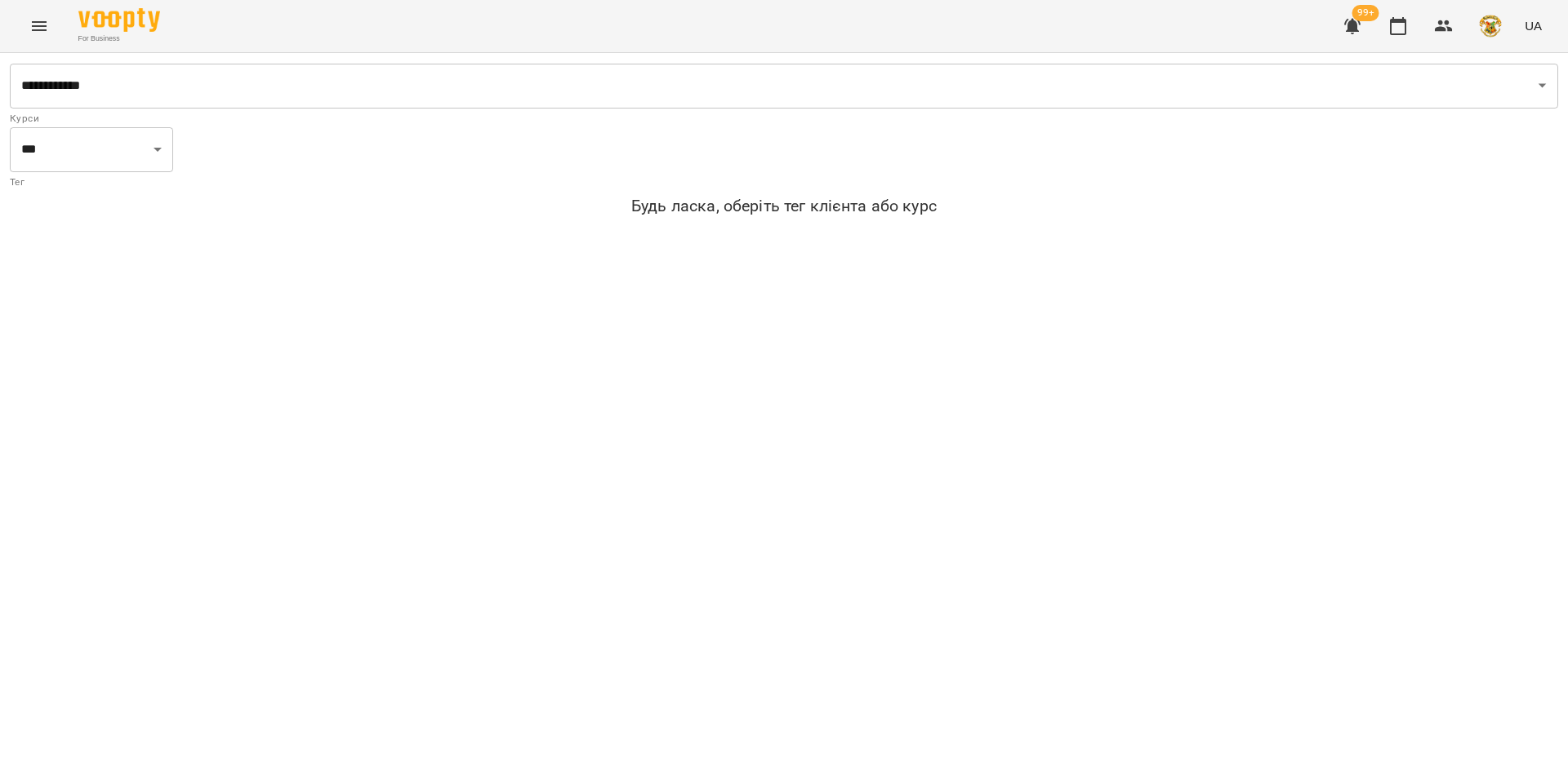
click at [1363, 9] on span "99+" at bounding box center [1366, 13] width 27 height 17
click at [1354, 23] on icon "button" at bounding box center [1353, 27] width 17 height 16
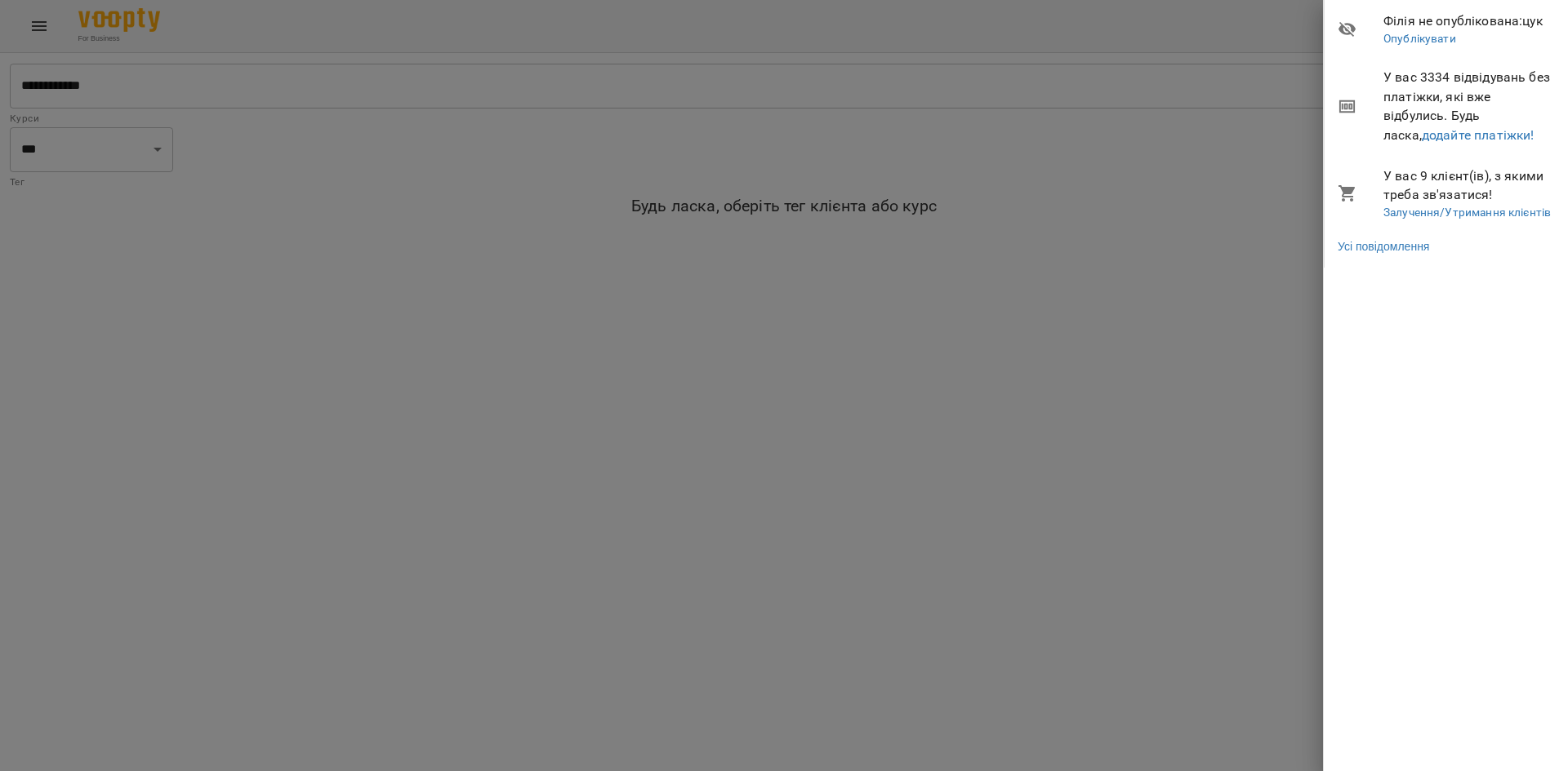
click at [1264, 246] on div at bounding box center [784, 385] width 1568 height 771
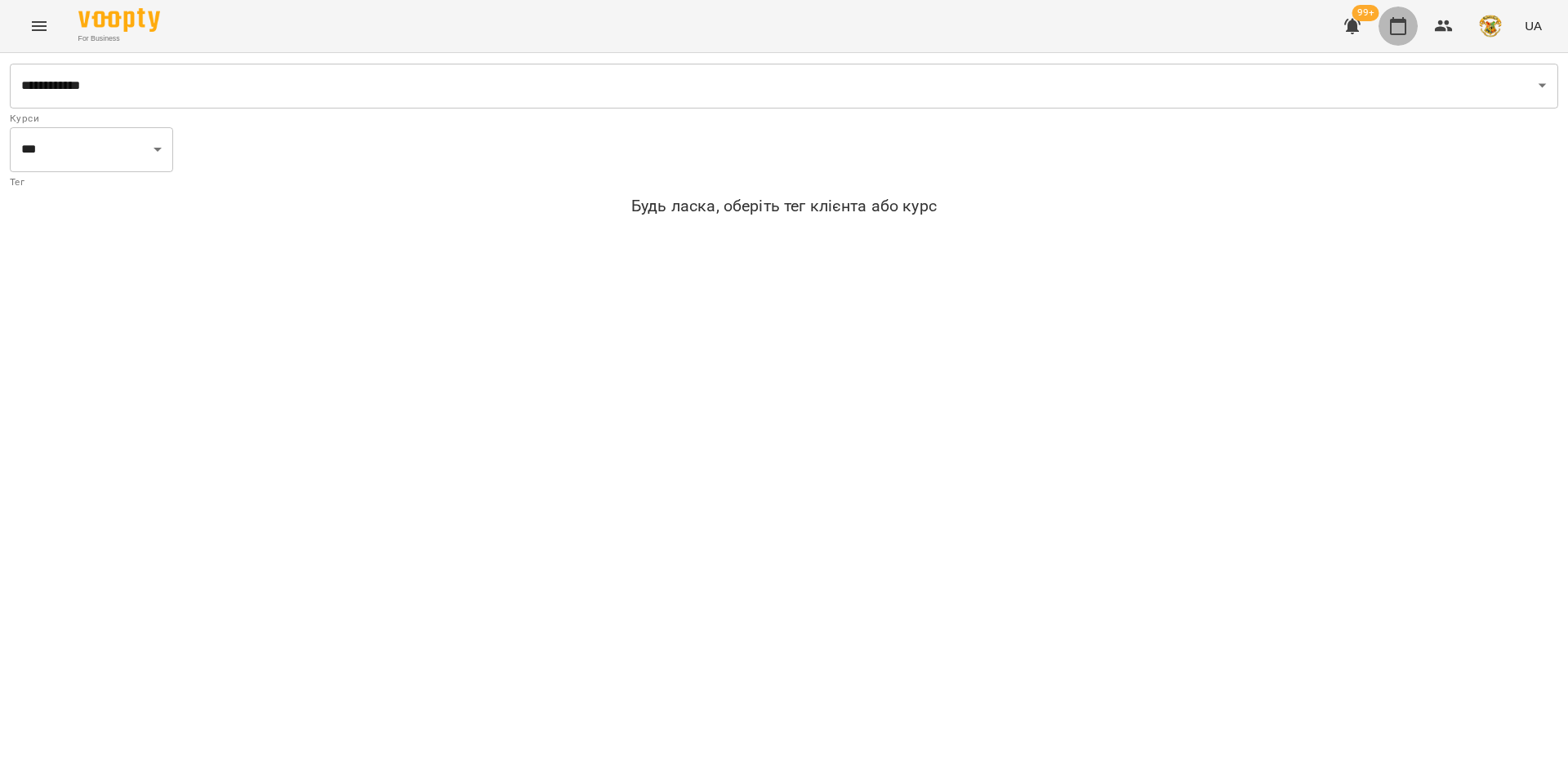
click at [1406, 28] on icon "button" at bounding box center [1399, 27] width 17 height 18
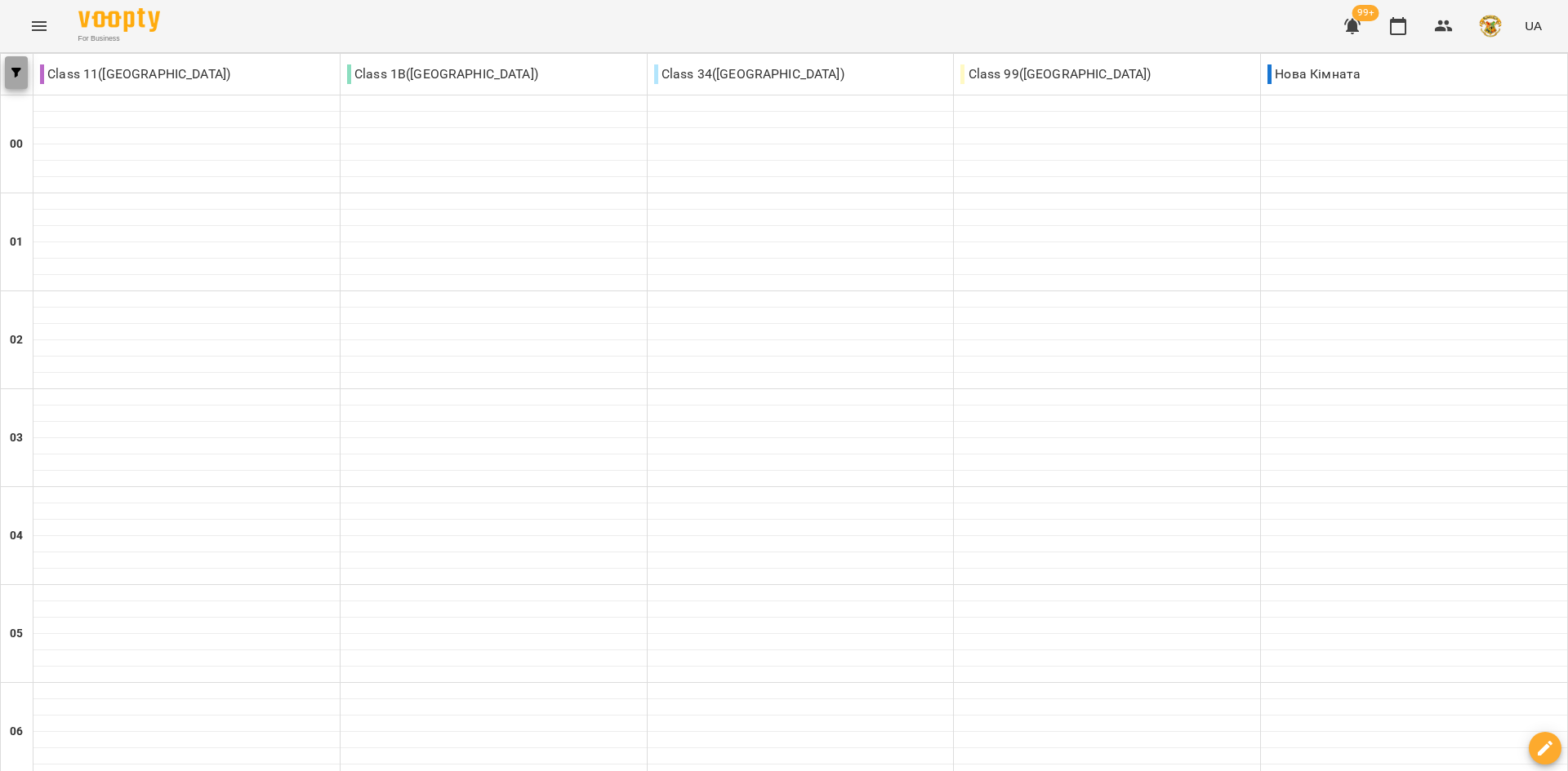
click at [26, 77] on span "button" at bounding box center [16, 73] width 23 height 10
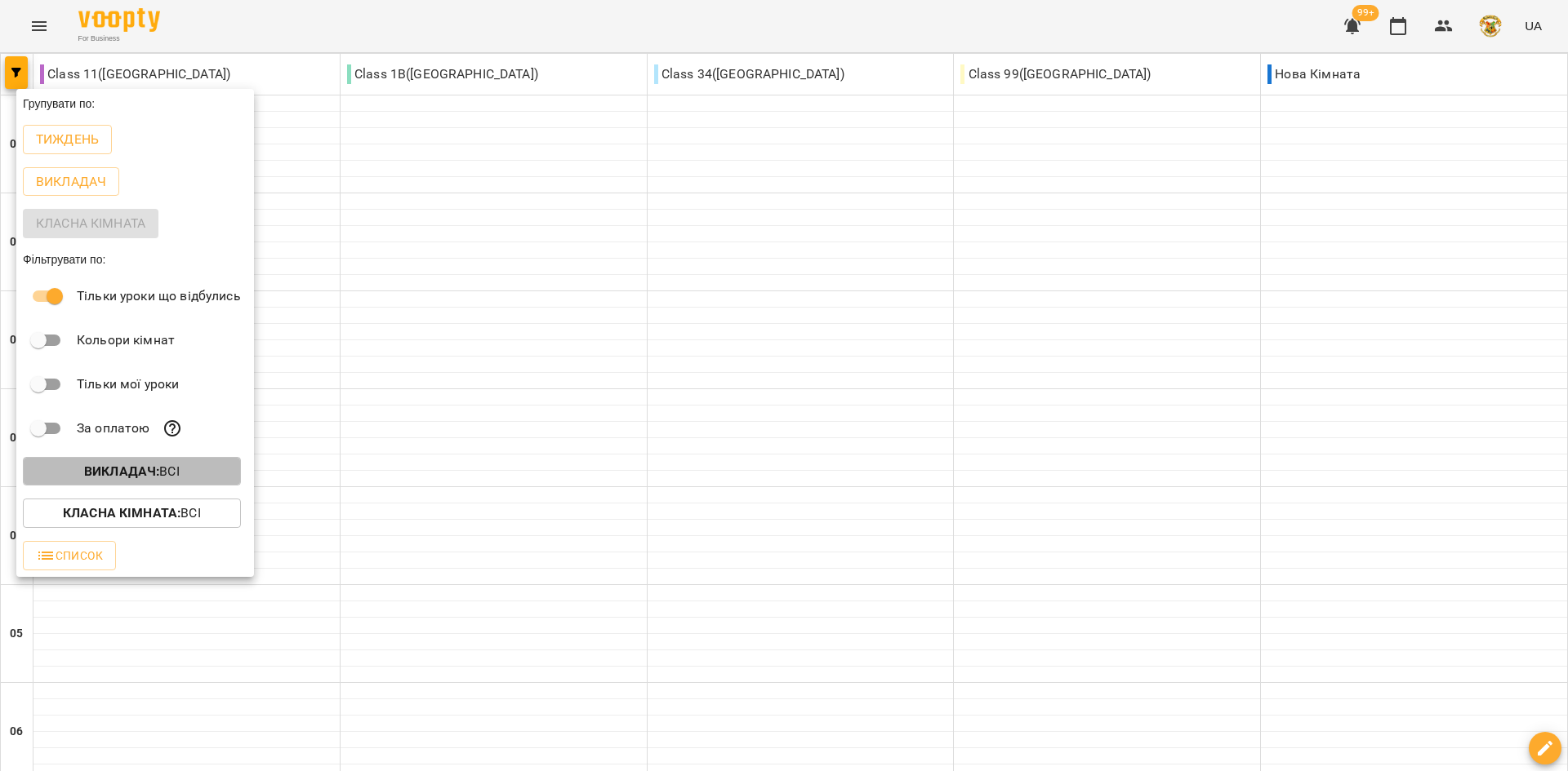
click at [138, 479] on b "Викладач :" at bounding box center [122, 471] width 75 height 16
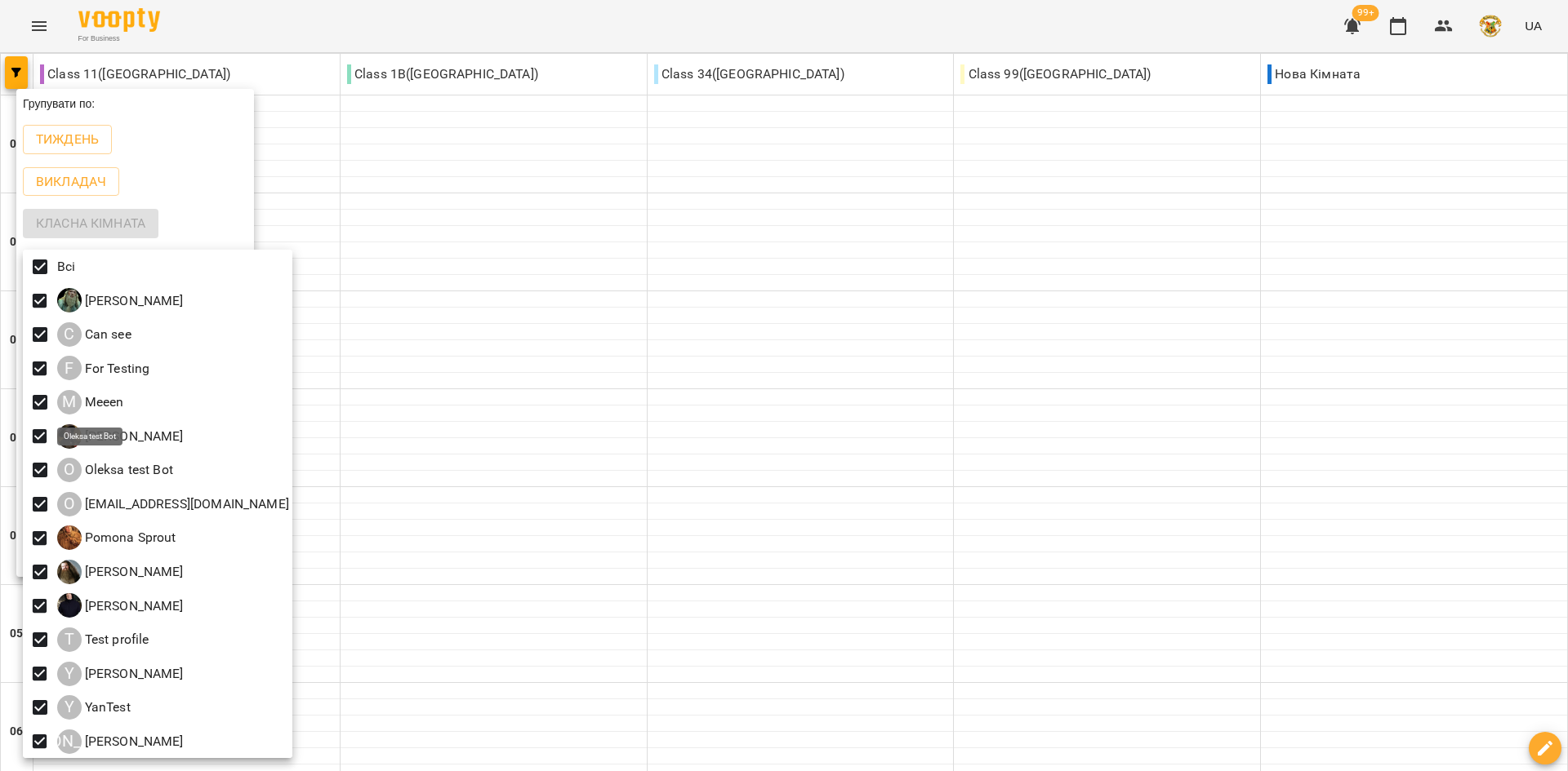
scroll to position [3, 0]
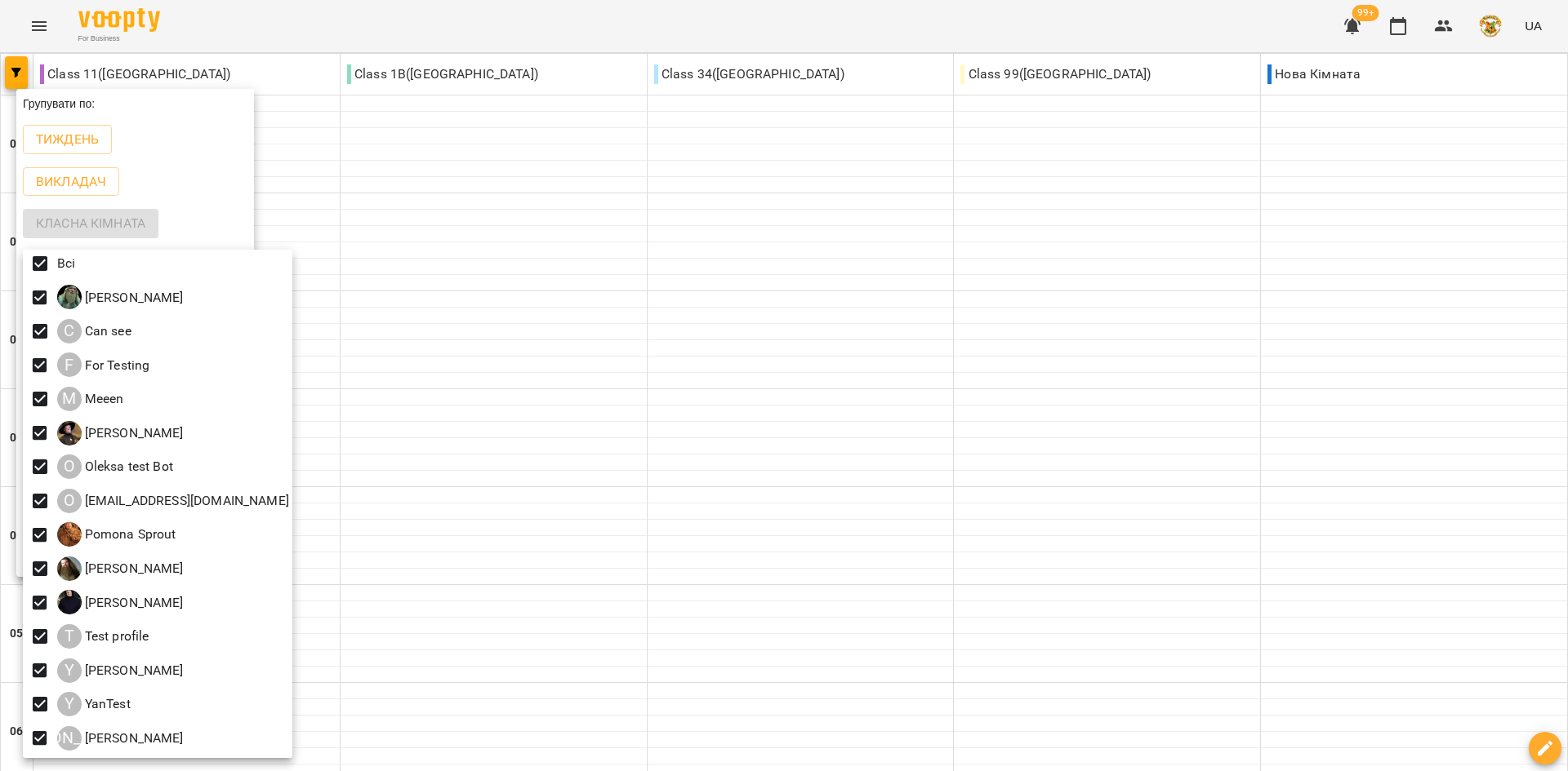
click at [310, 365] on div at bounding box center [784, 385] width 1568 height 771
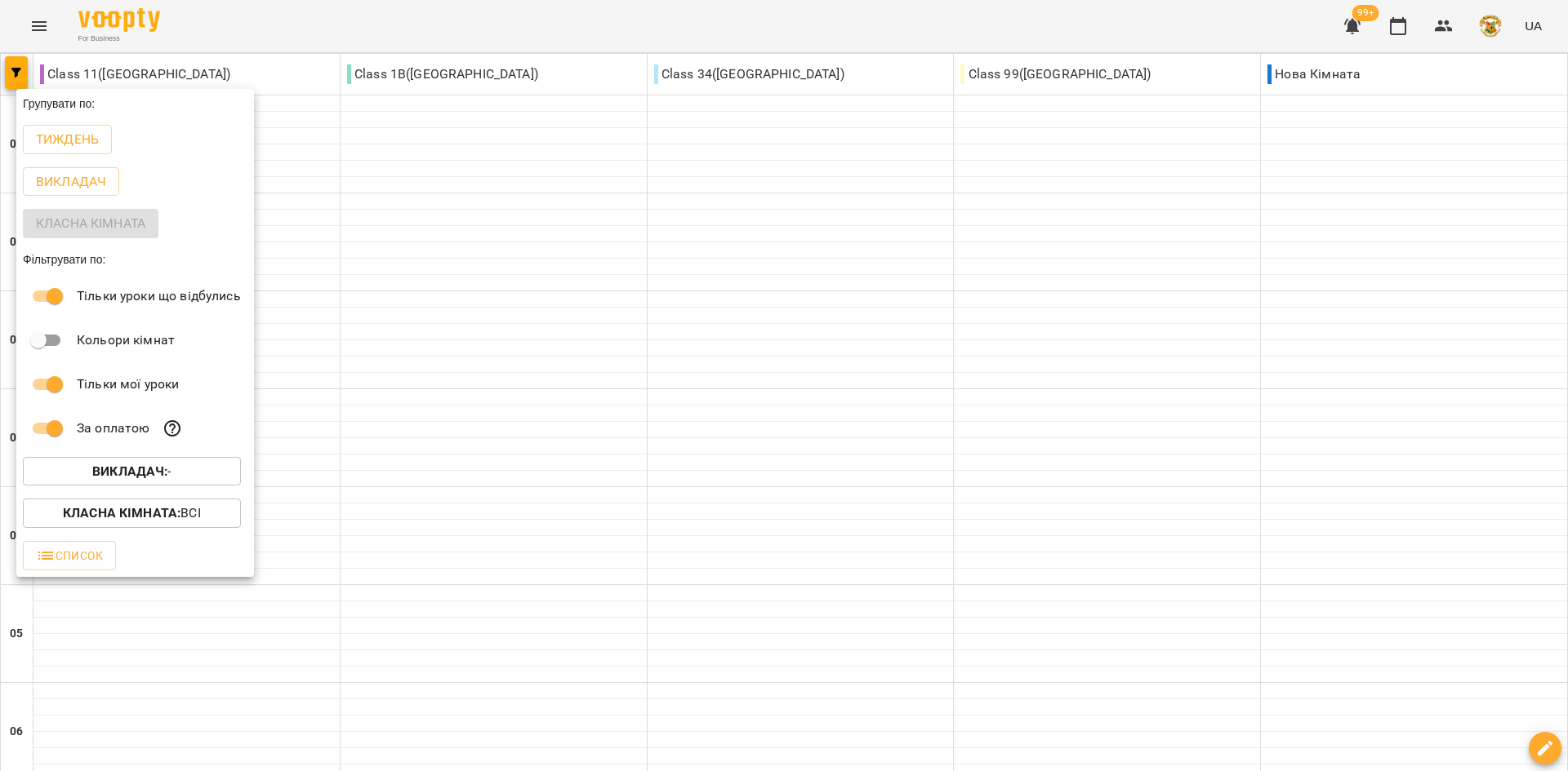
click at [131, 478] on b "Викладач :" at bounding box center [130, 471] width 75 height 16
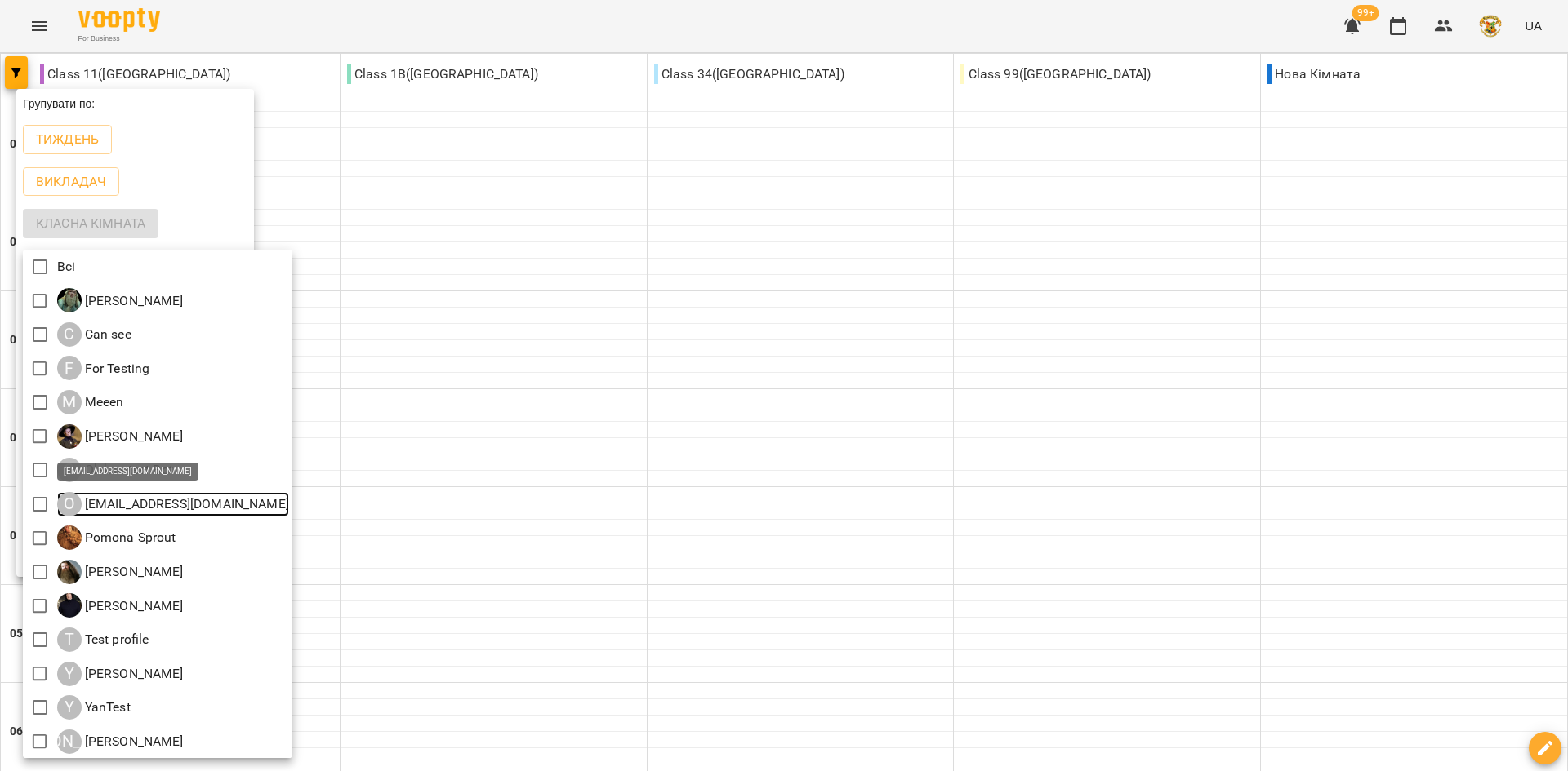
click at [128, 494] on p "[EMAIL_ADDRESS][DOMAIN_NAME]" at bounding box center [185, 504] width 208 height 20
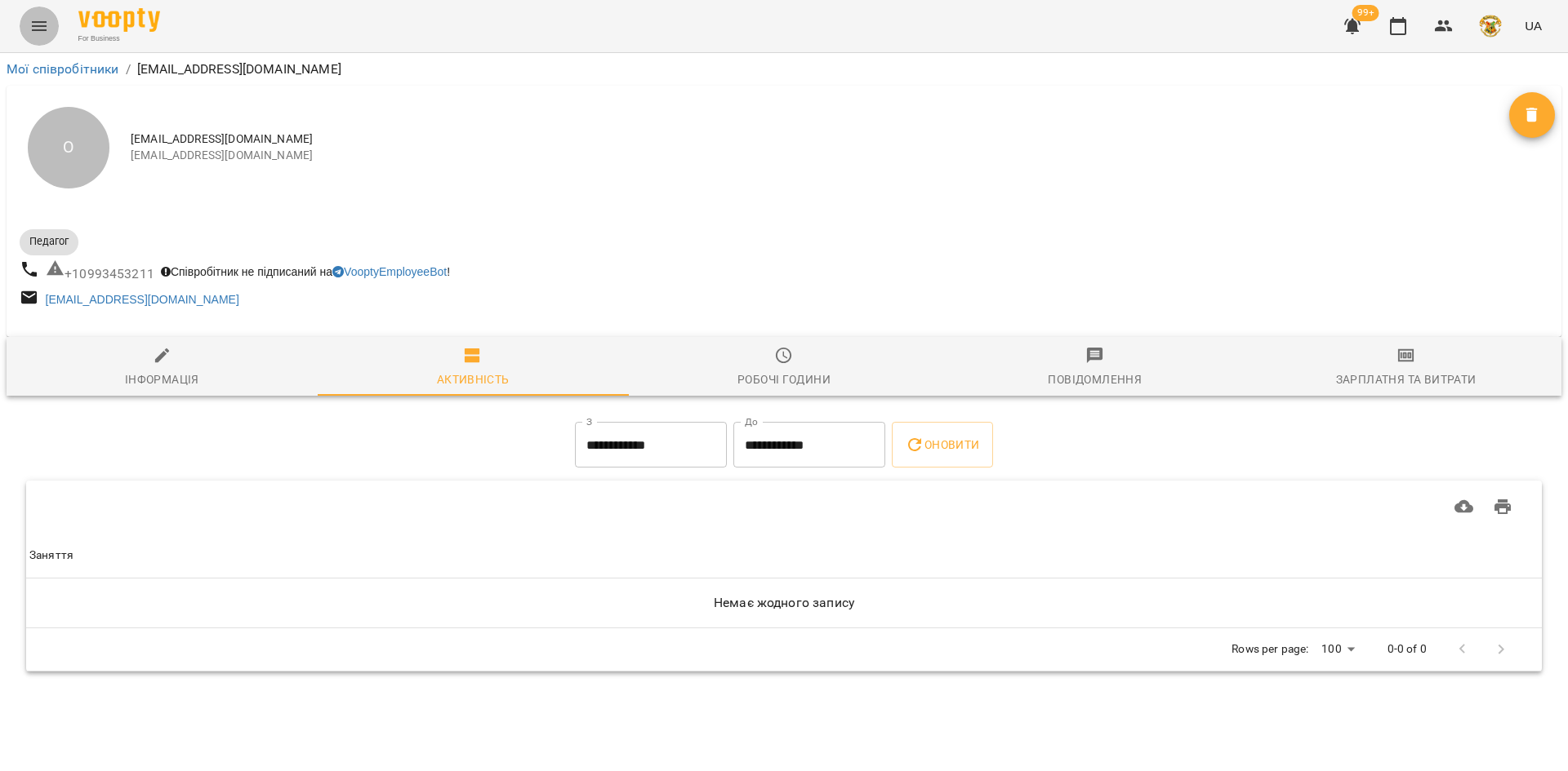
click at [36, 27] on icon "Menu" at bounding box center [39, 27] width 20 height 20
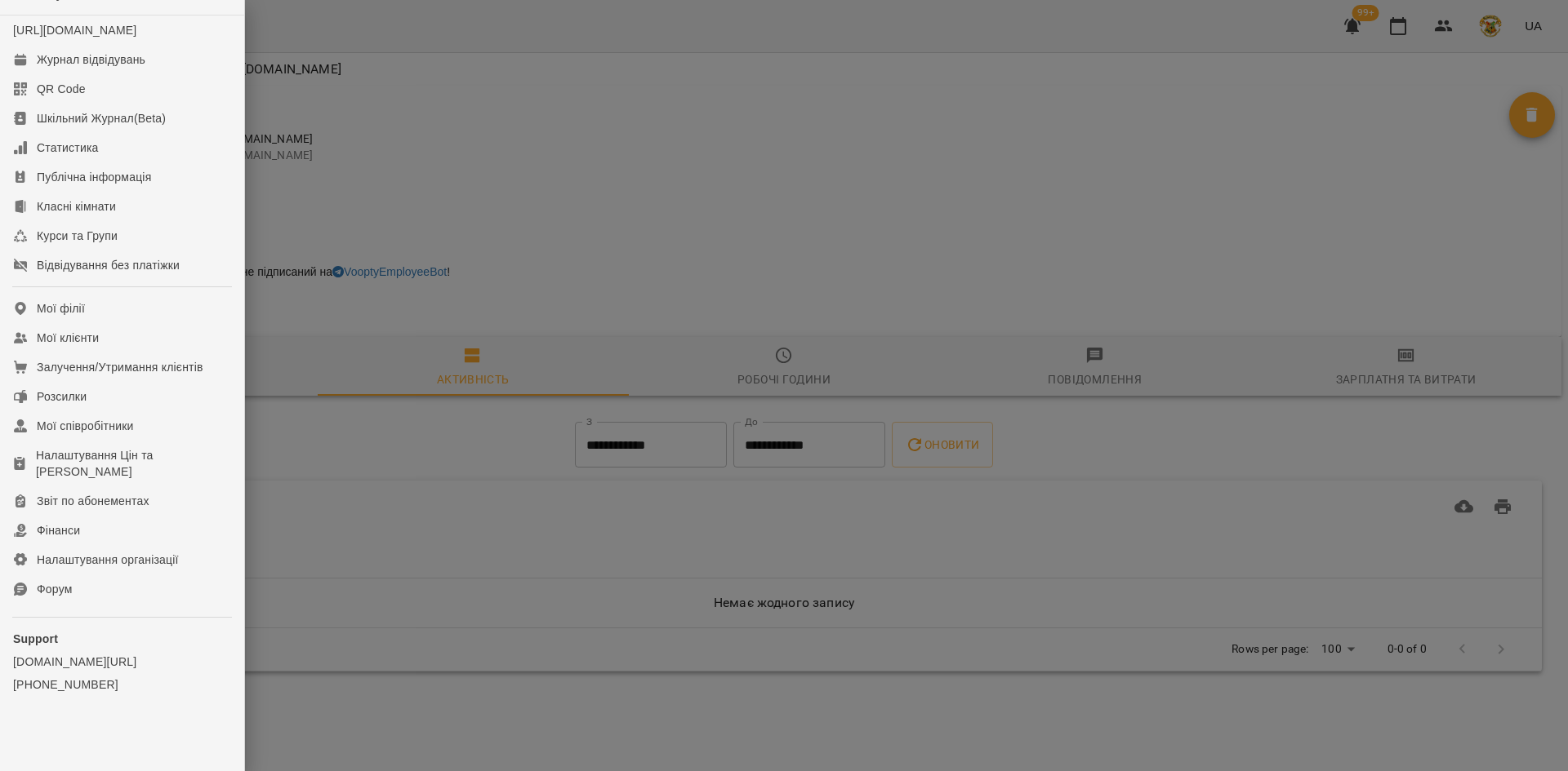
scroll to position [55, 0]
click at [68, 494] on div "Звіт по абонементах" at bounding box center [93, 501] width 113 height 17
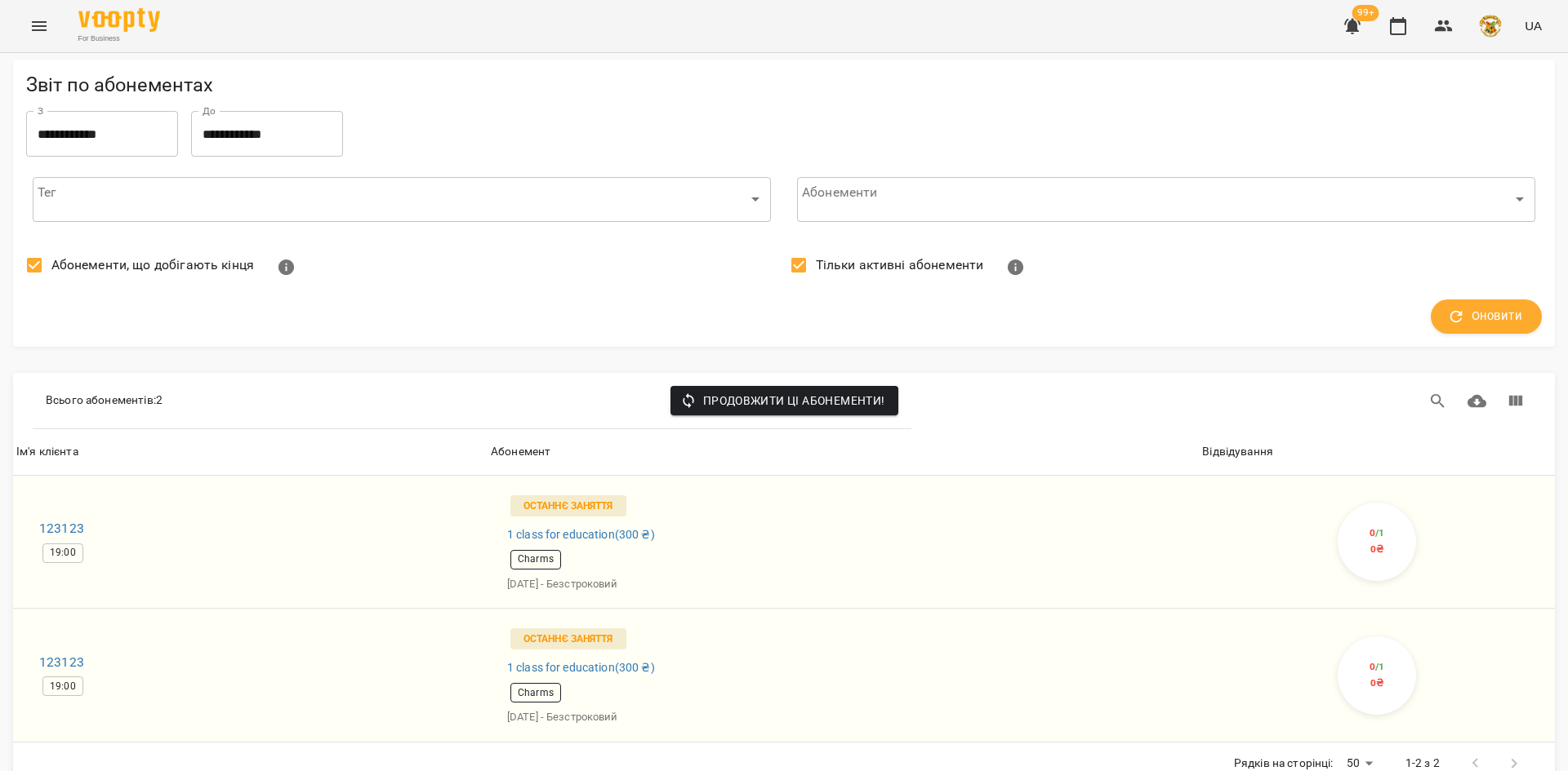
scroll to position [53, 0]
click at [404, 170] on div "Тег ​ ​" at bounding box center [401, 199] width 751 height 59
click at [391, 137] on body "**********" at bounding box center [784, 403] width 1568 height 805
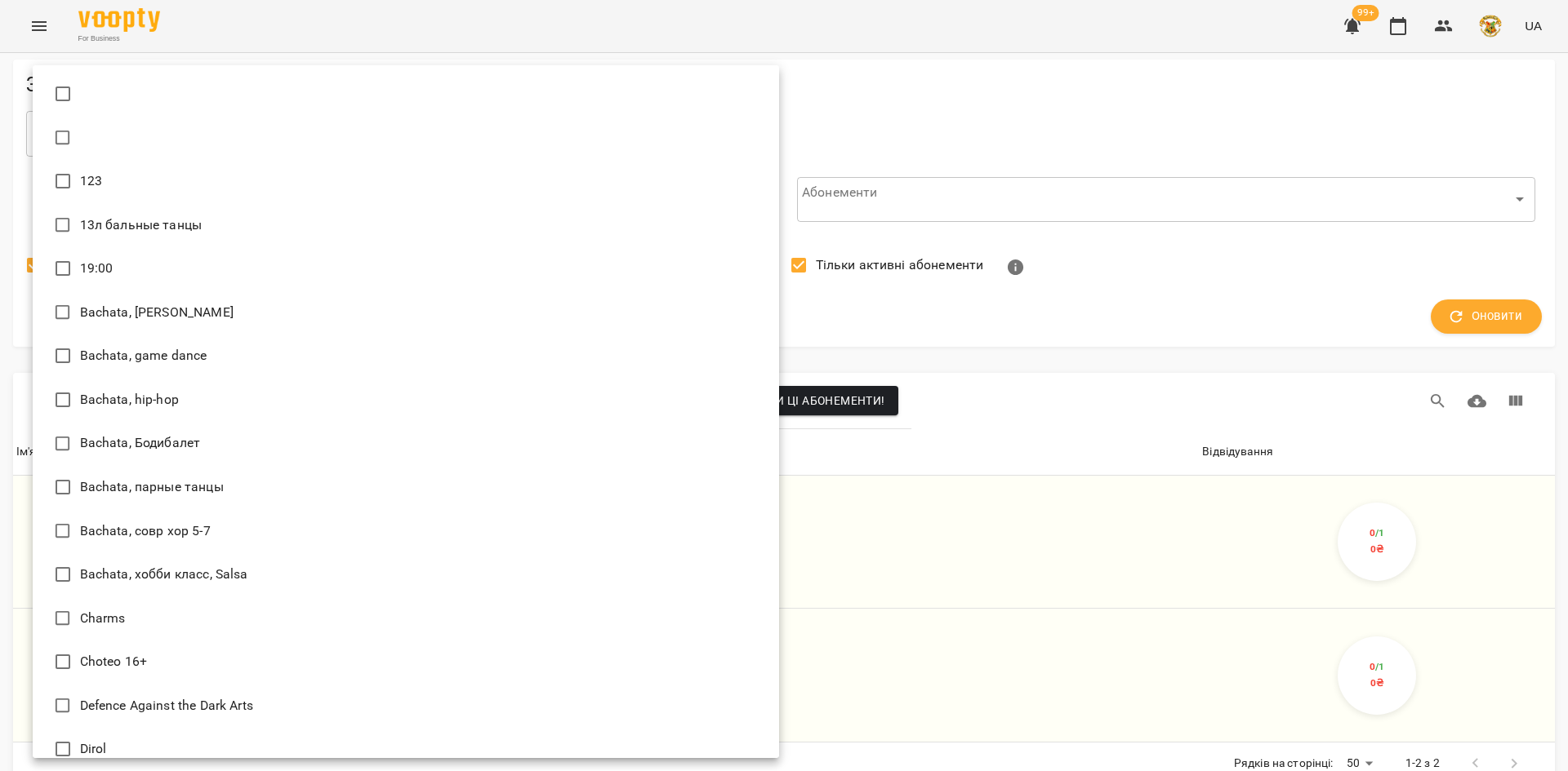
click at [923, 146] on div at bounding box center [784, 385] width 1568 height 771
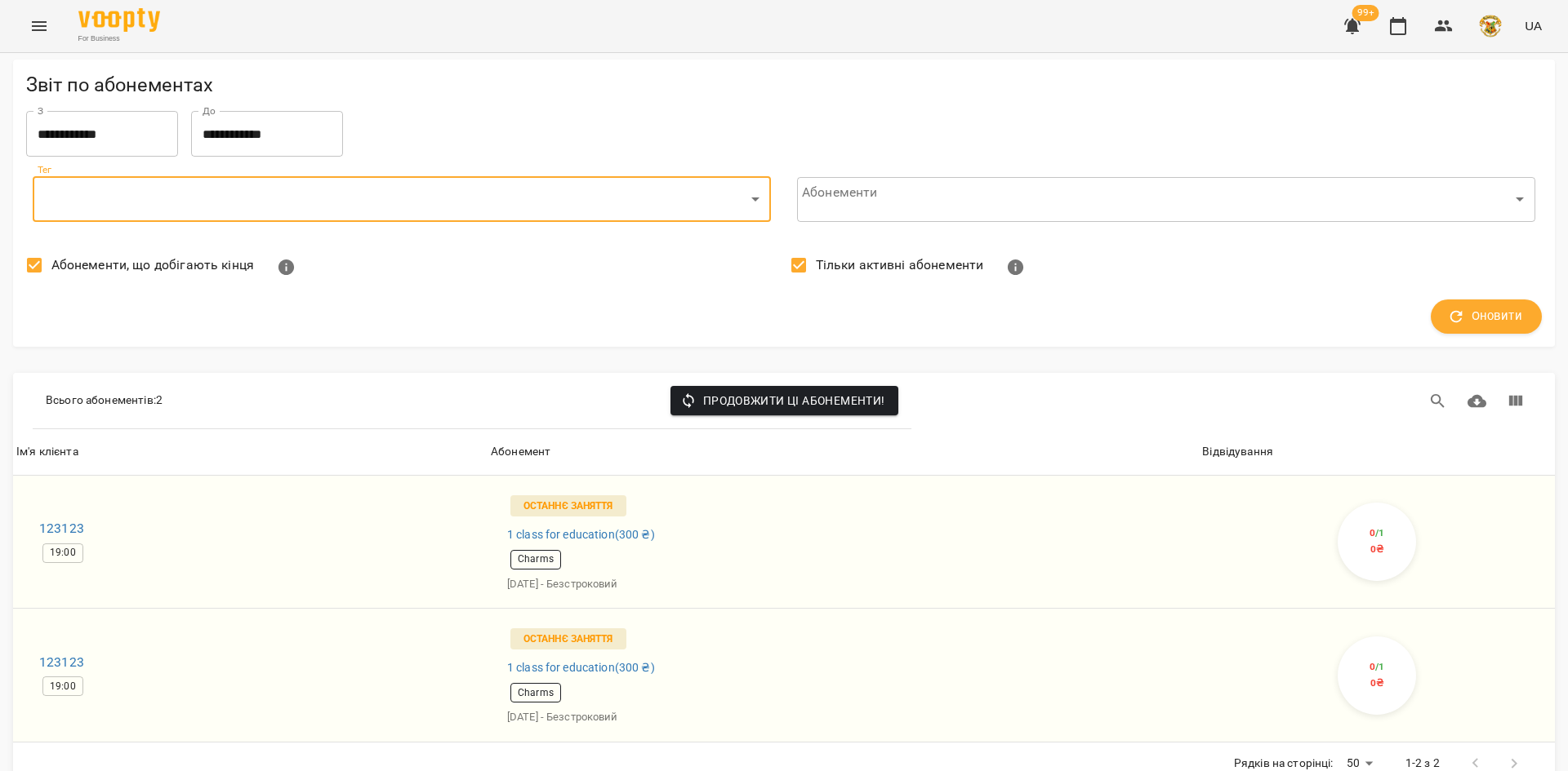
click at [1070, 242] on div "Тільки активні абонементи" at bounding box center [1166, 268] width 765 height 53
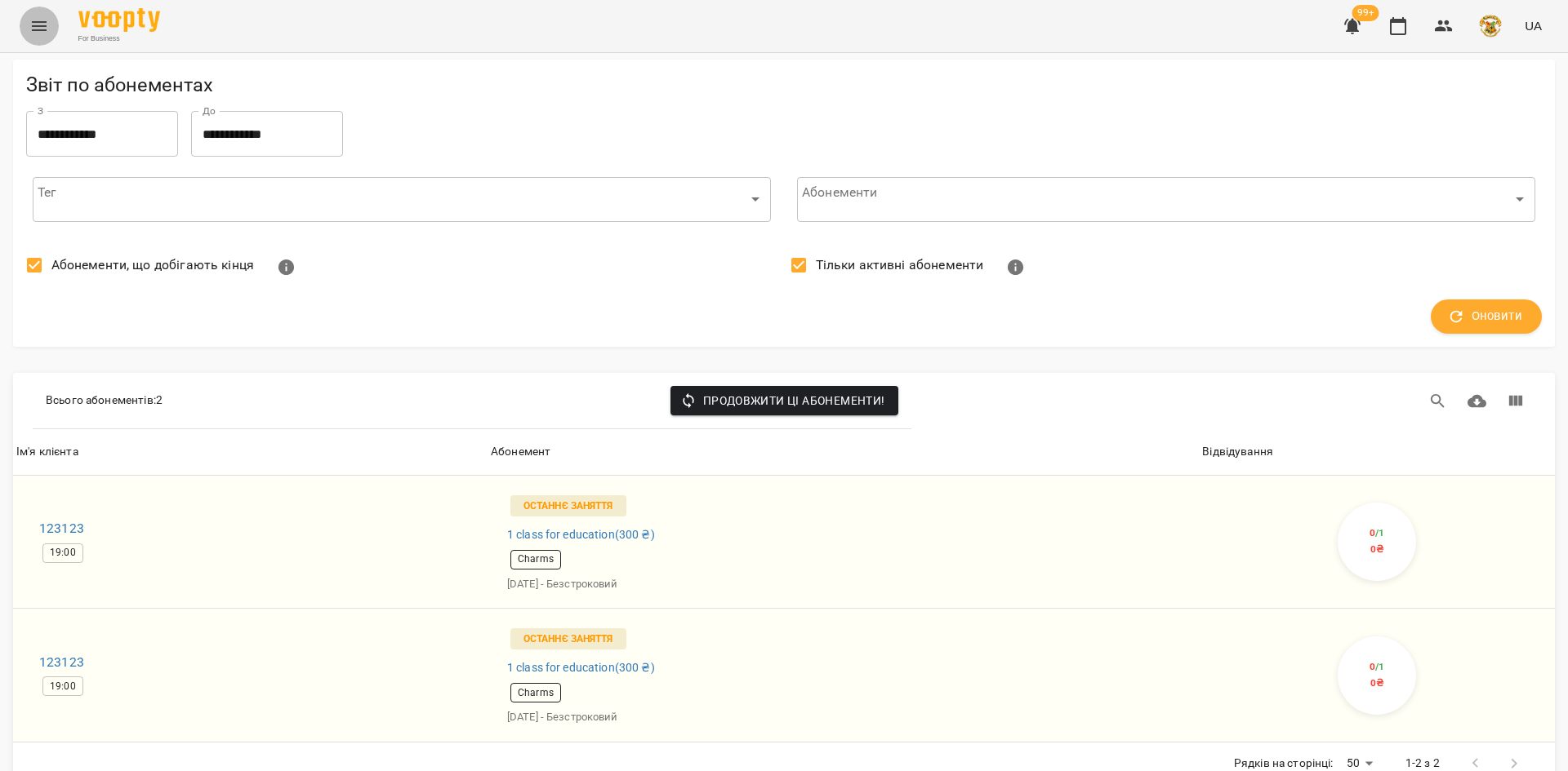
click at [38, 22] on icon "Menu" at bounding box center [39, 26] width 15 height 10
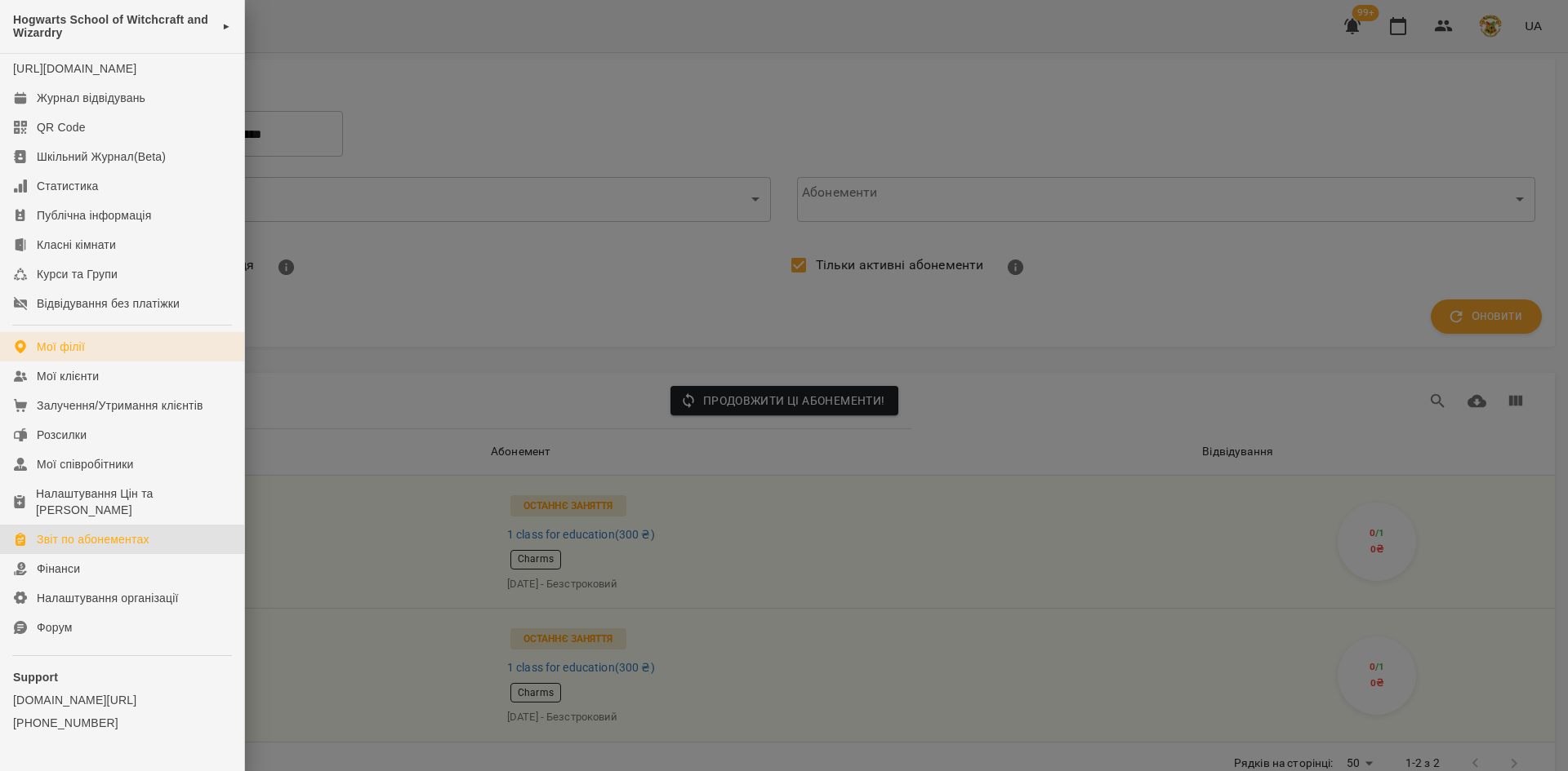
click at [71, 354] on div "Мої філії" at bounding box center [61, 347] width 48 height 17
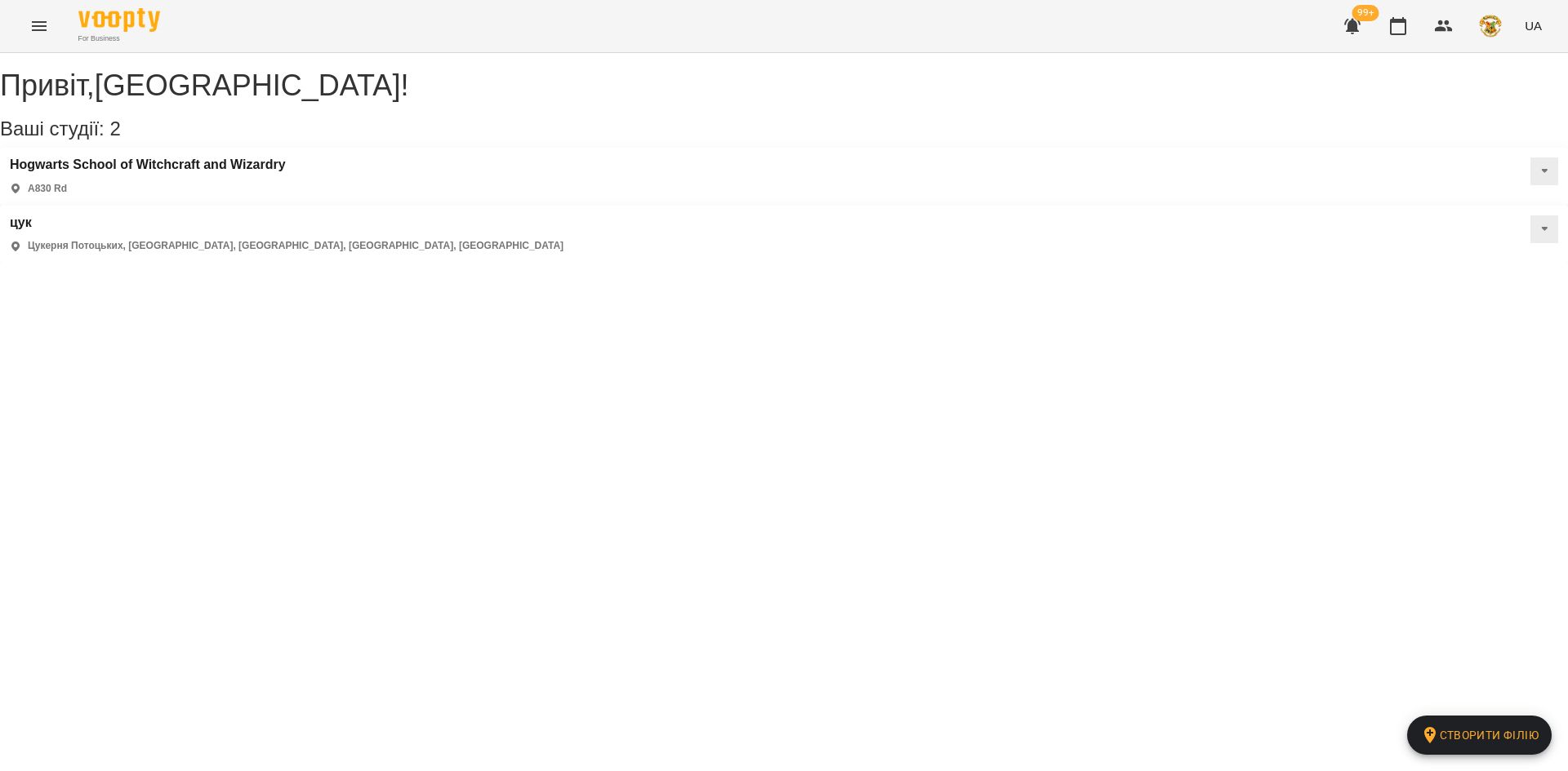
click at [478, 177] on div "Hogwarts School of Witchcraft and Wizardry A830 Rd" at bounding box center [784, 177] width 1568 height 58
click at [1541, 173] on icon at bounding box center [1545, 171] width 7 height 4
click at [564, 216] on div "[PERSON_NAME], вулиця Грушевського, [GEOGRAPHIC_DATA], [GEOGRAPHIC_DATA], [GEOG…" at bounding box center [287, 235] width 554 height 38
click at [770, 263] on div "Привіт , [GEOGRAPHIC_DATA] ! Ваші студії: 2 Створити філію Hogwarts School of W…" at bounding box center [784, 158] width 1568 height 210
